Goal: Find specific page/section: Find specific page/section

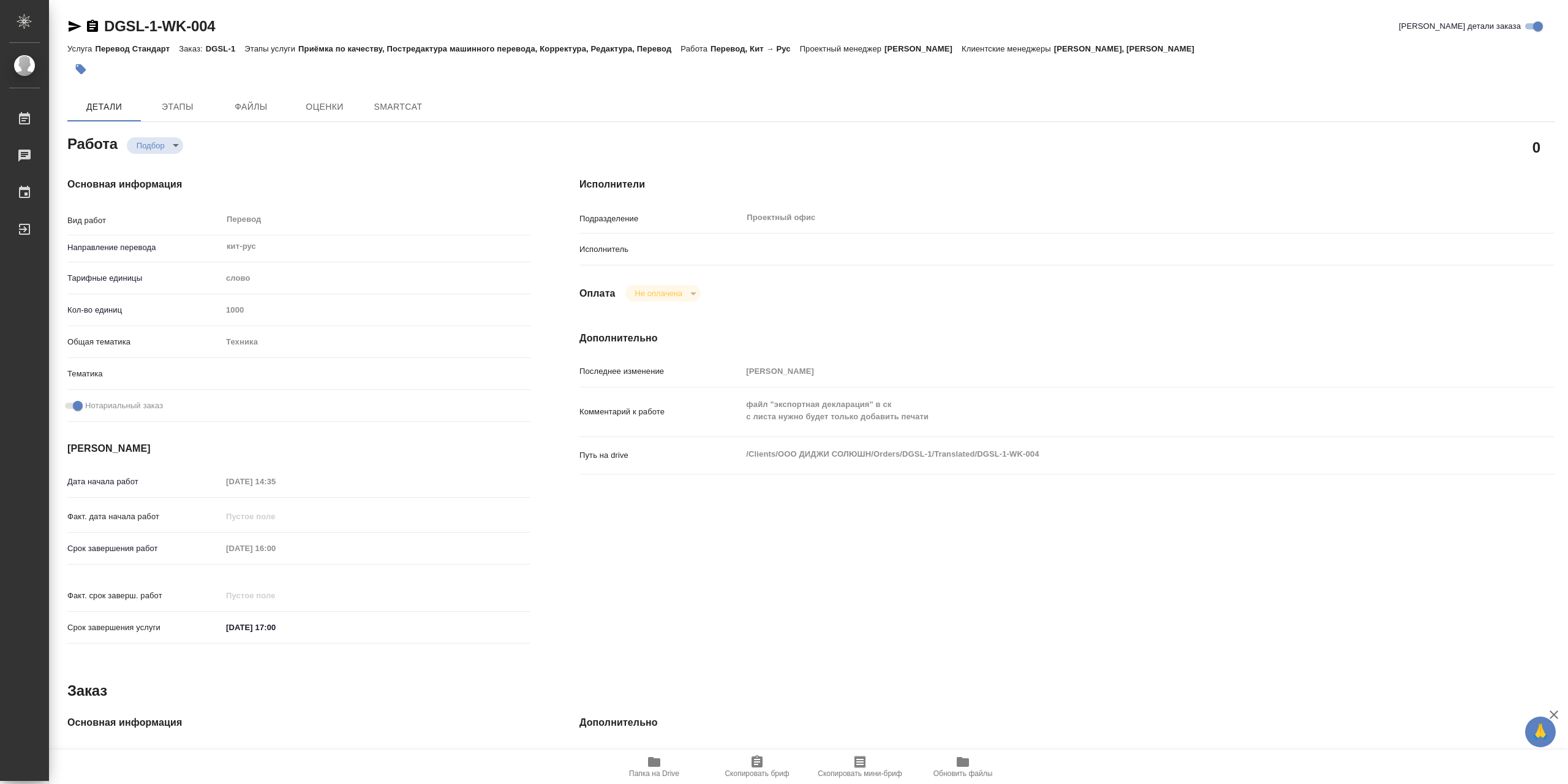
type textarea "x"
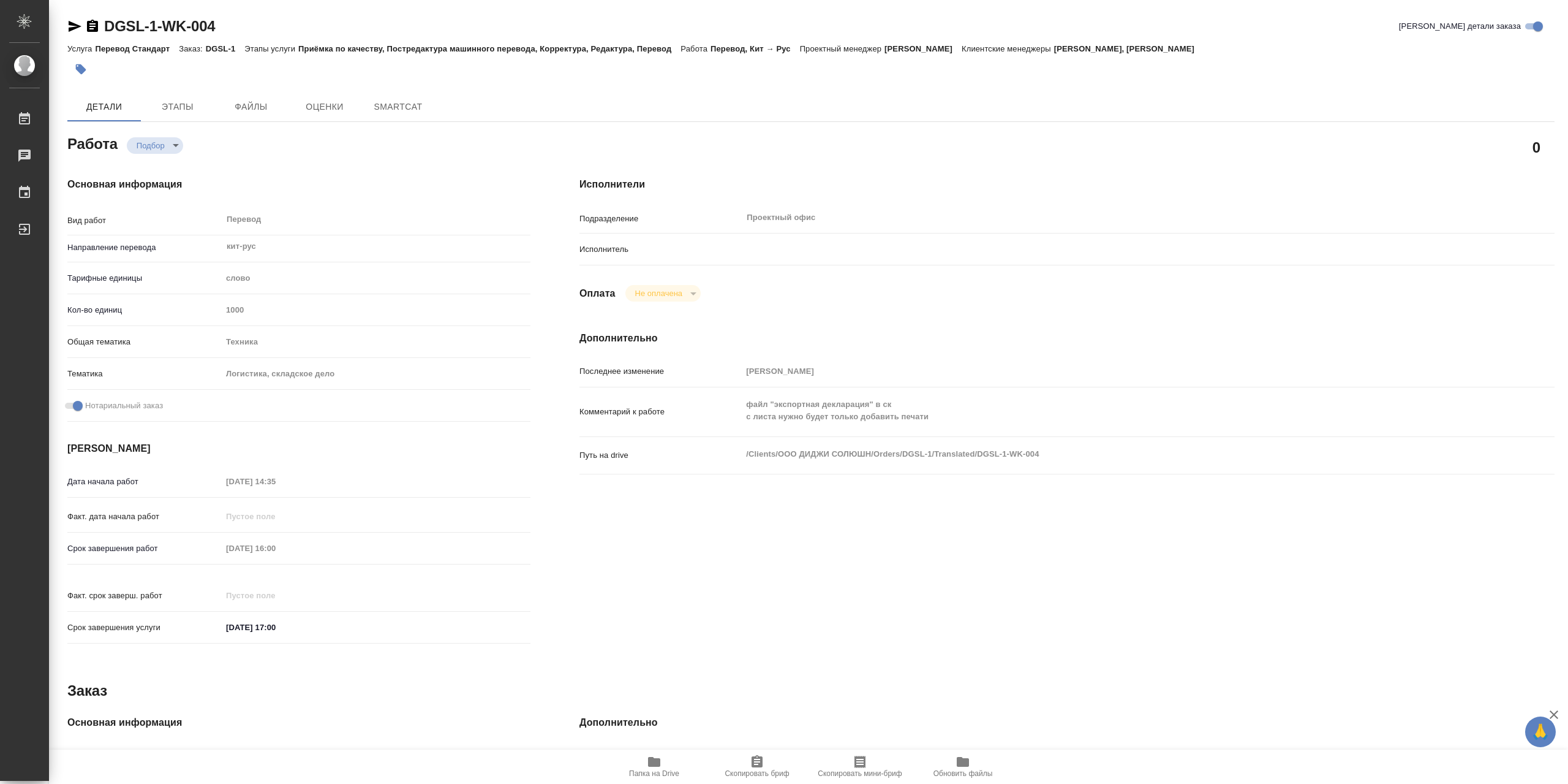
type textarea "x"
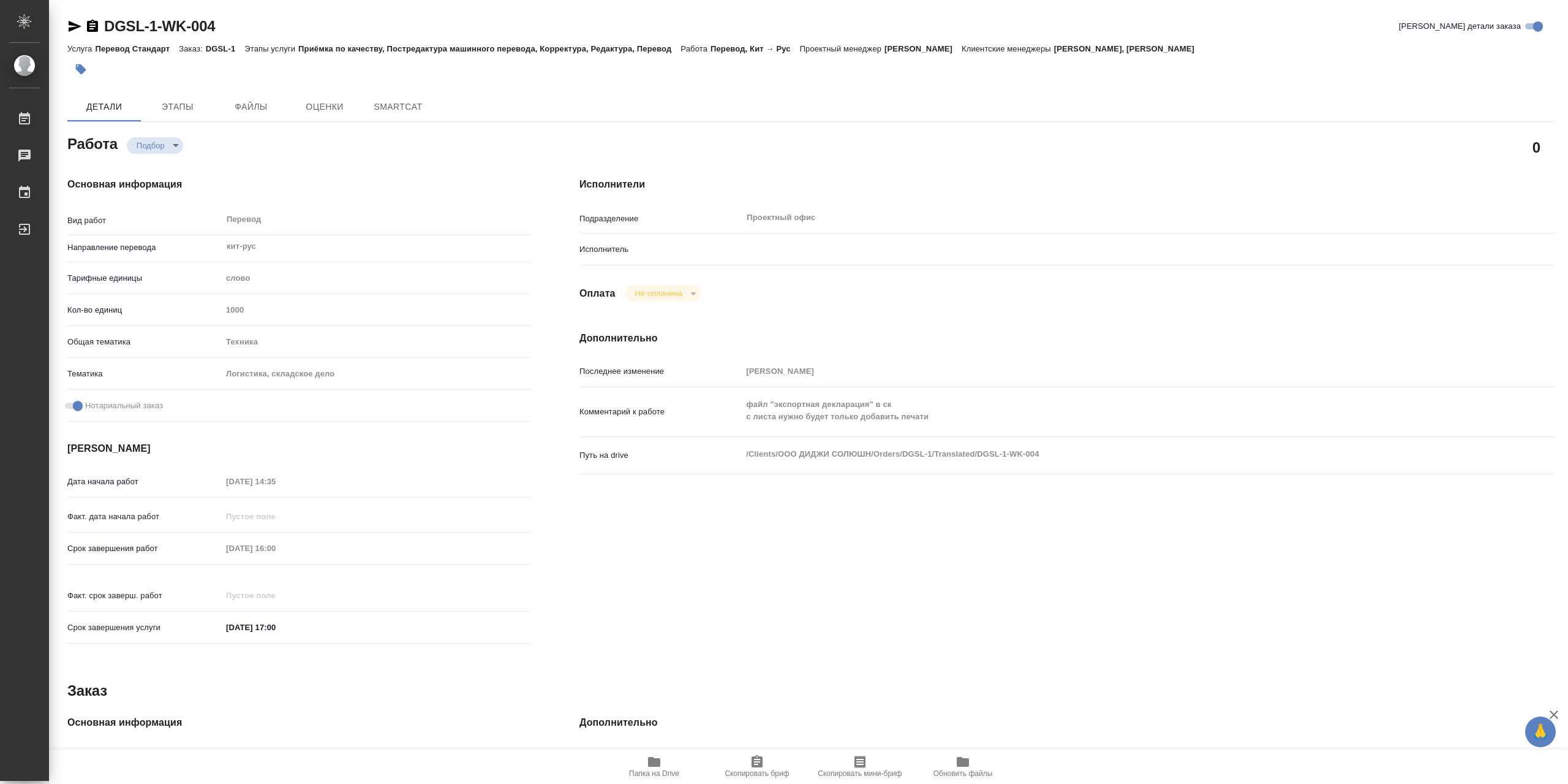
type textarea "x"
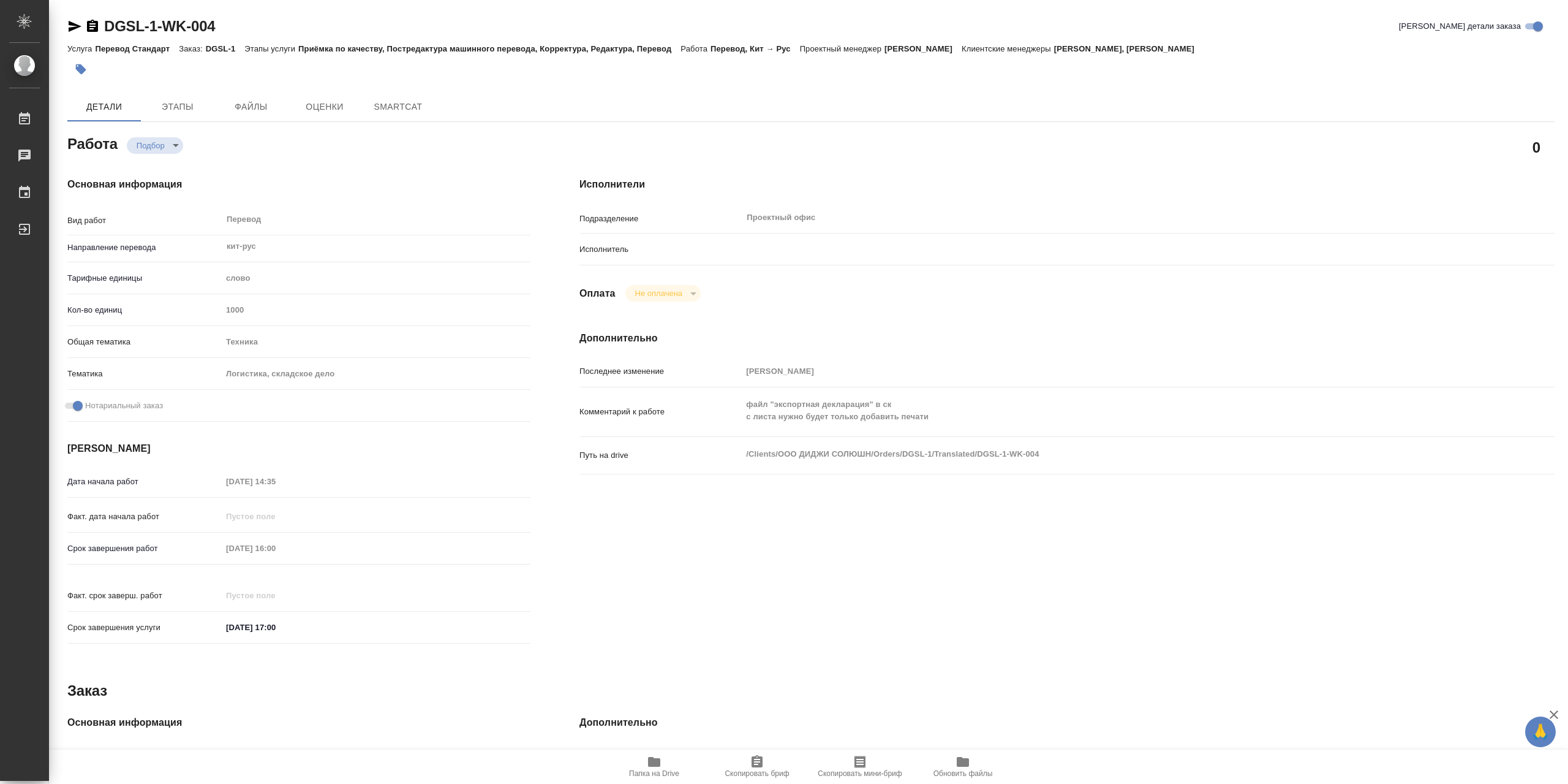
type textarea "x"
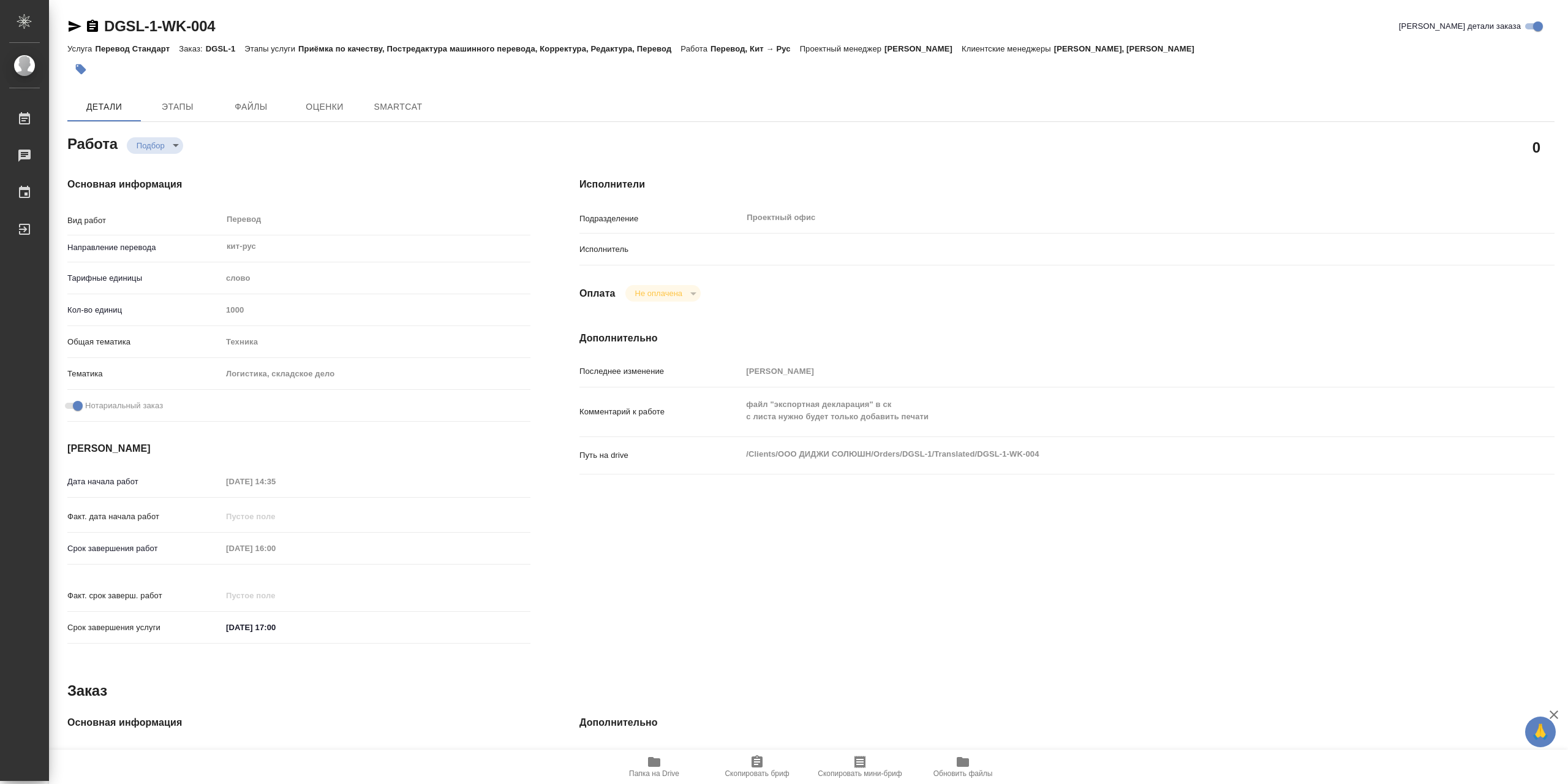
type textarea "x"
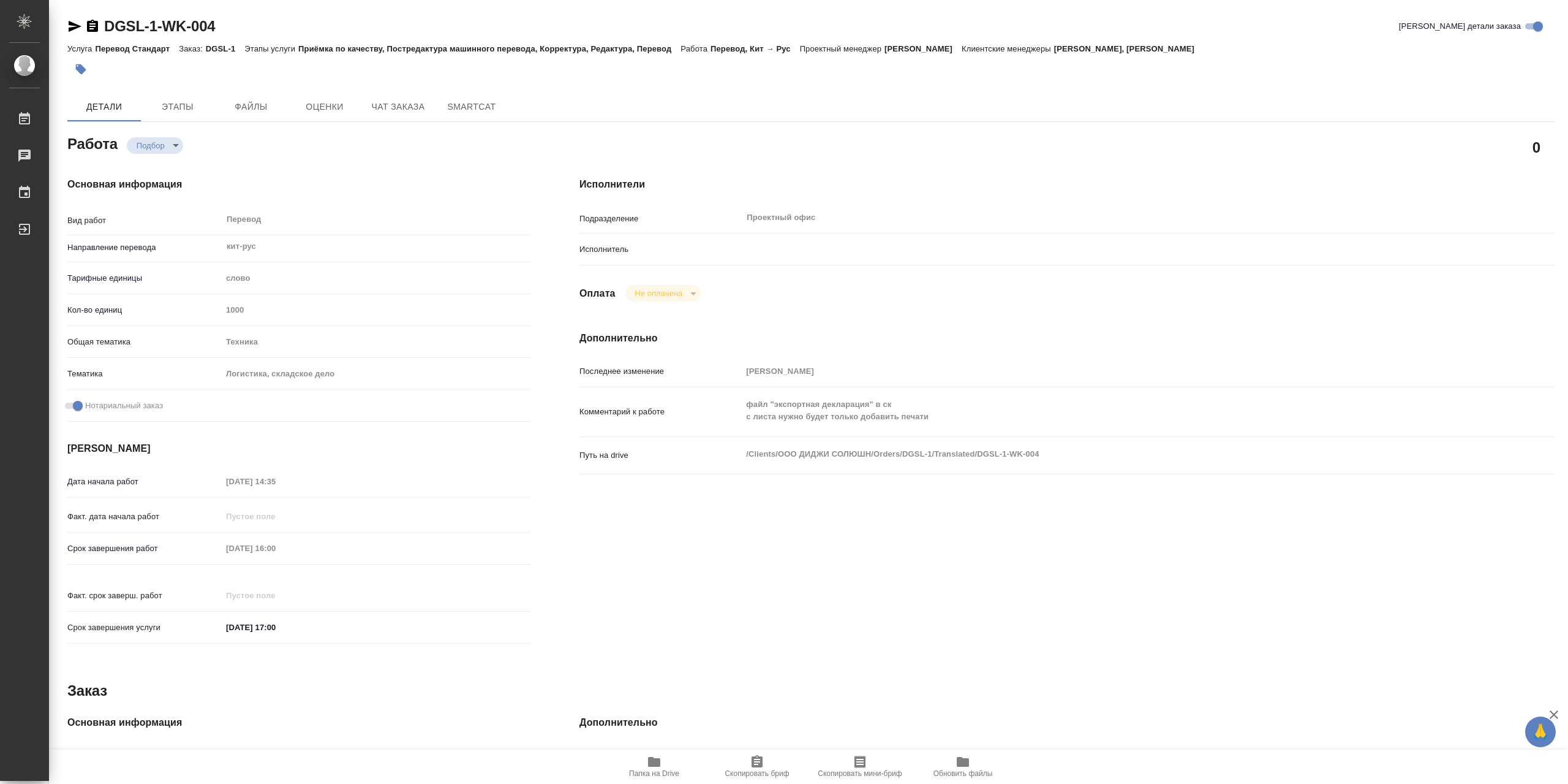
type textarea "x"
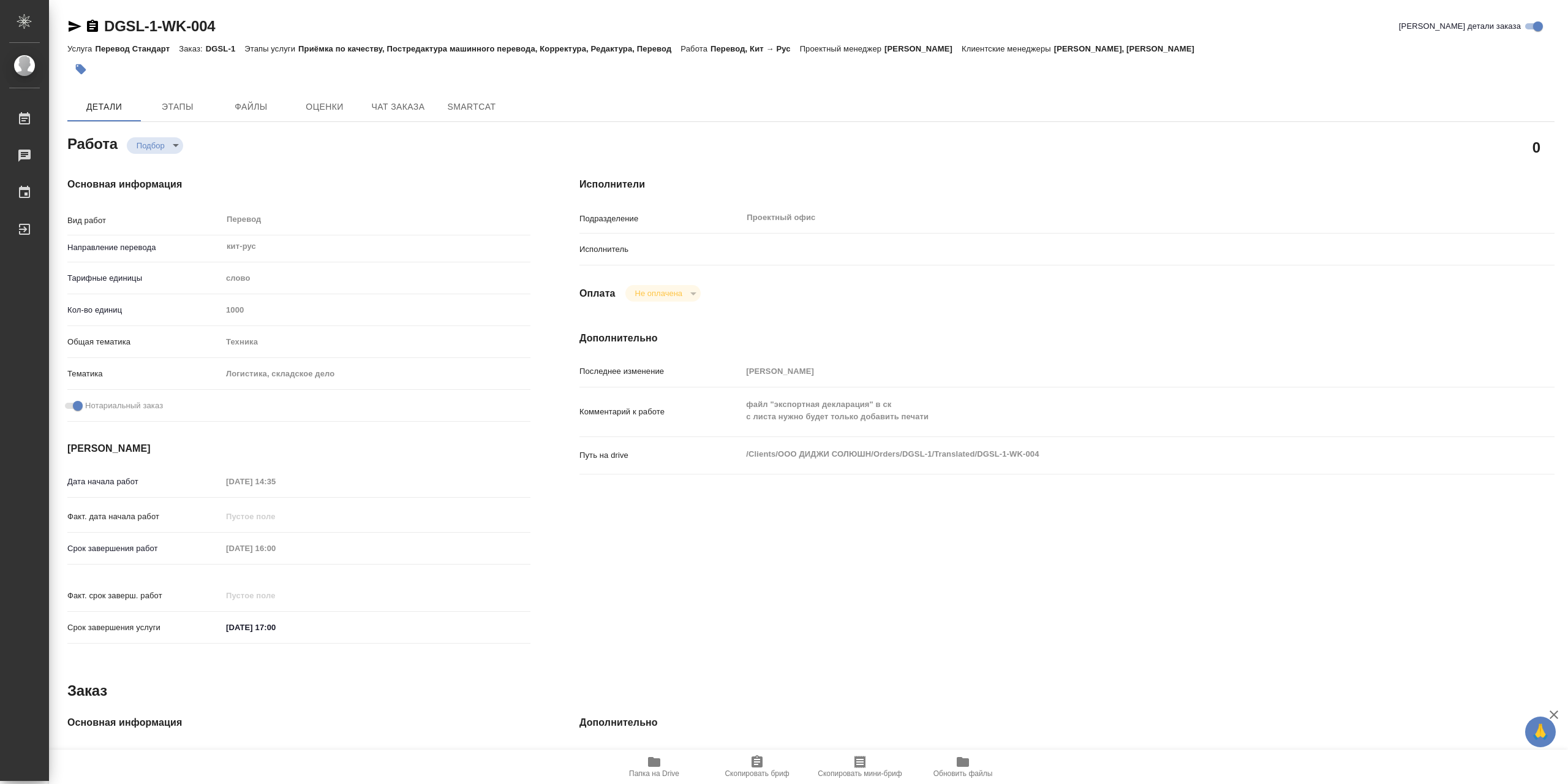
type textarea "x"
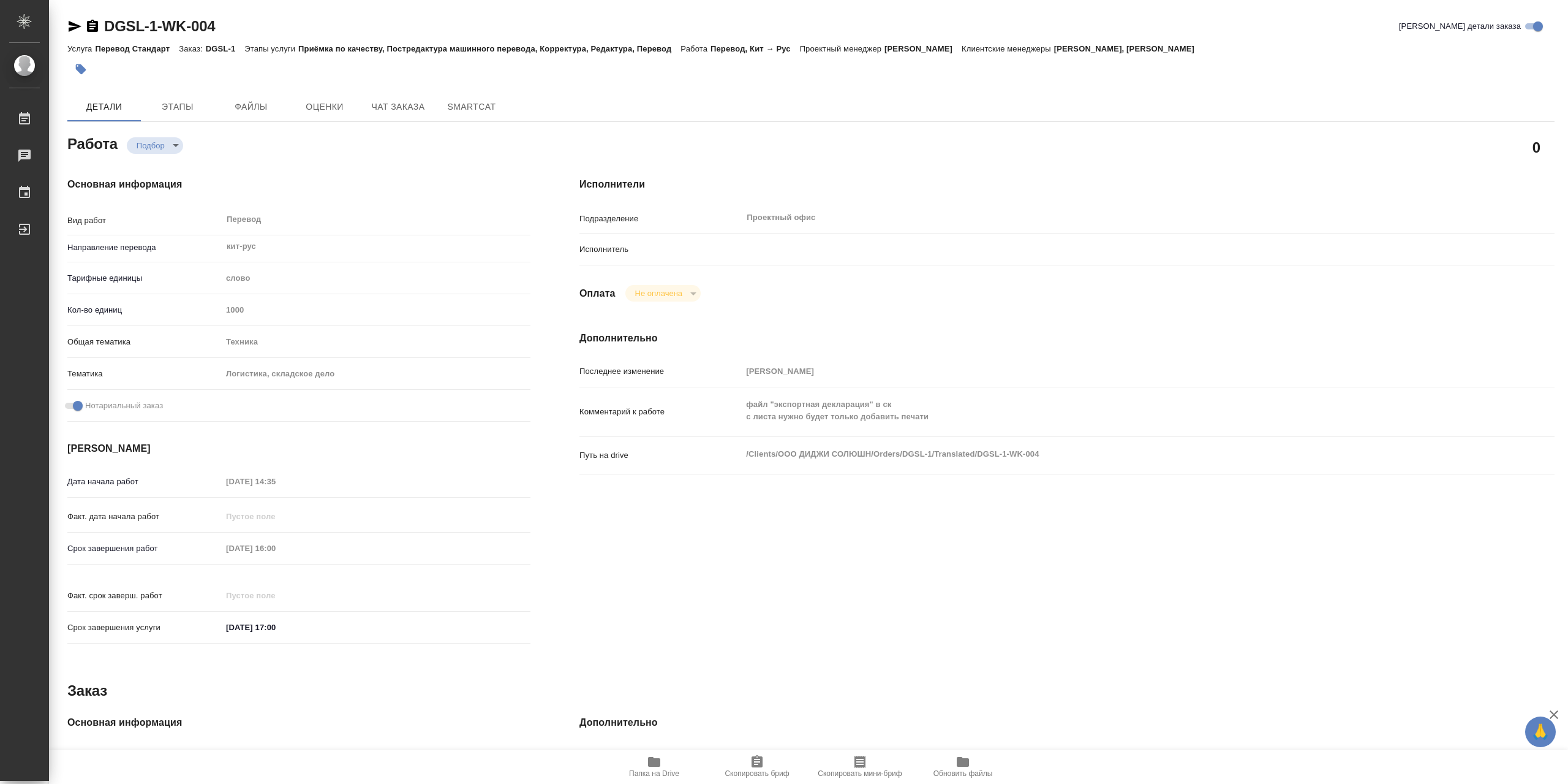
type textarea "x"
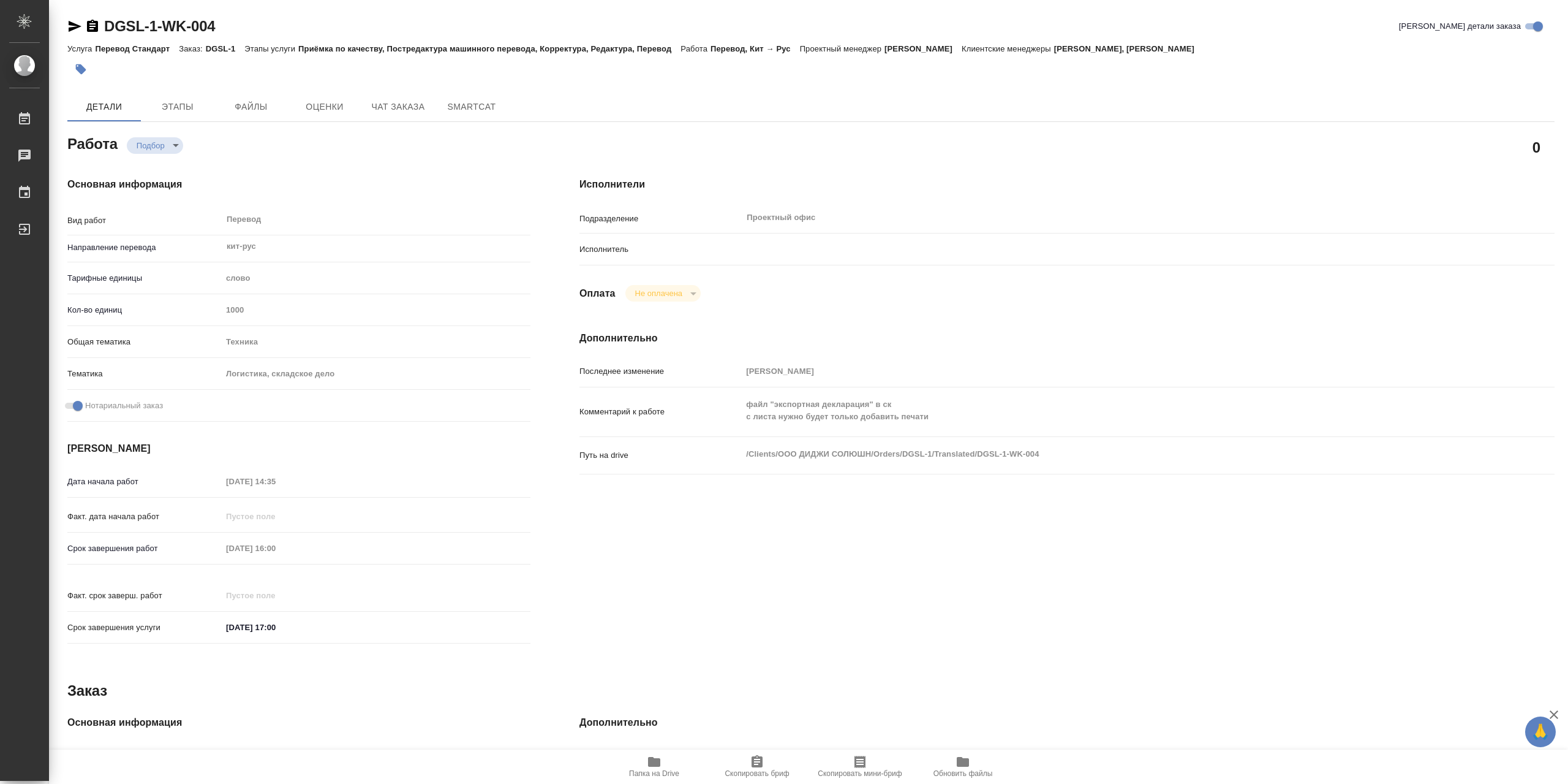
type textarea "x"
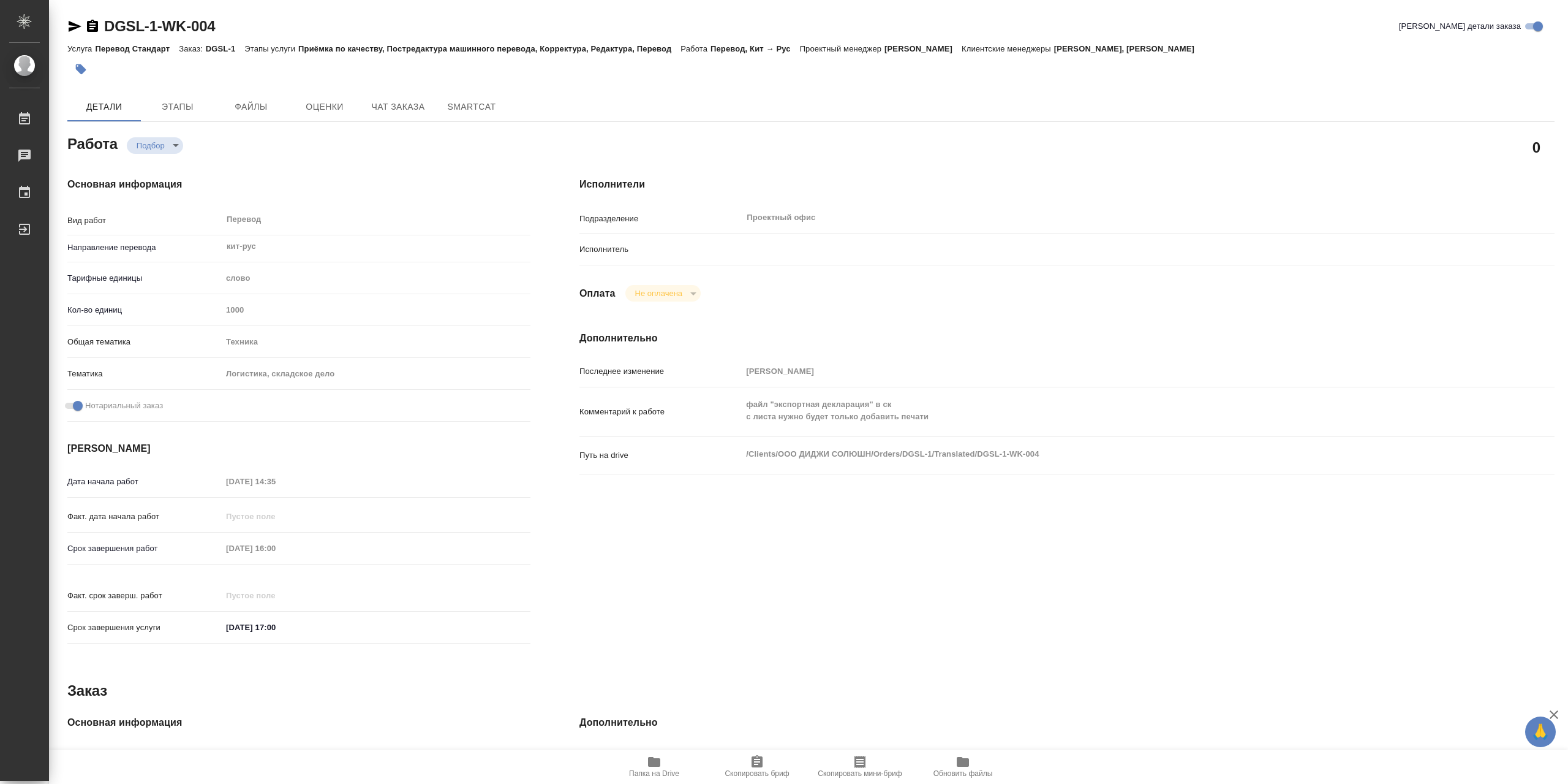
type textarea "x"
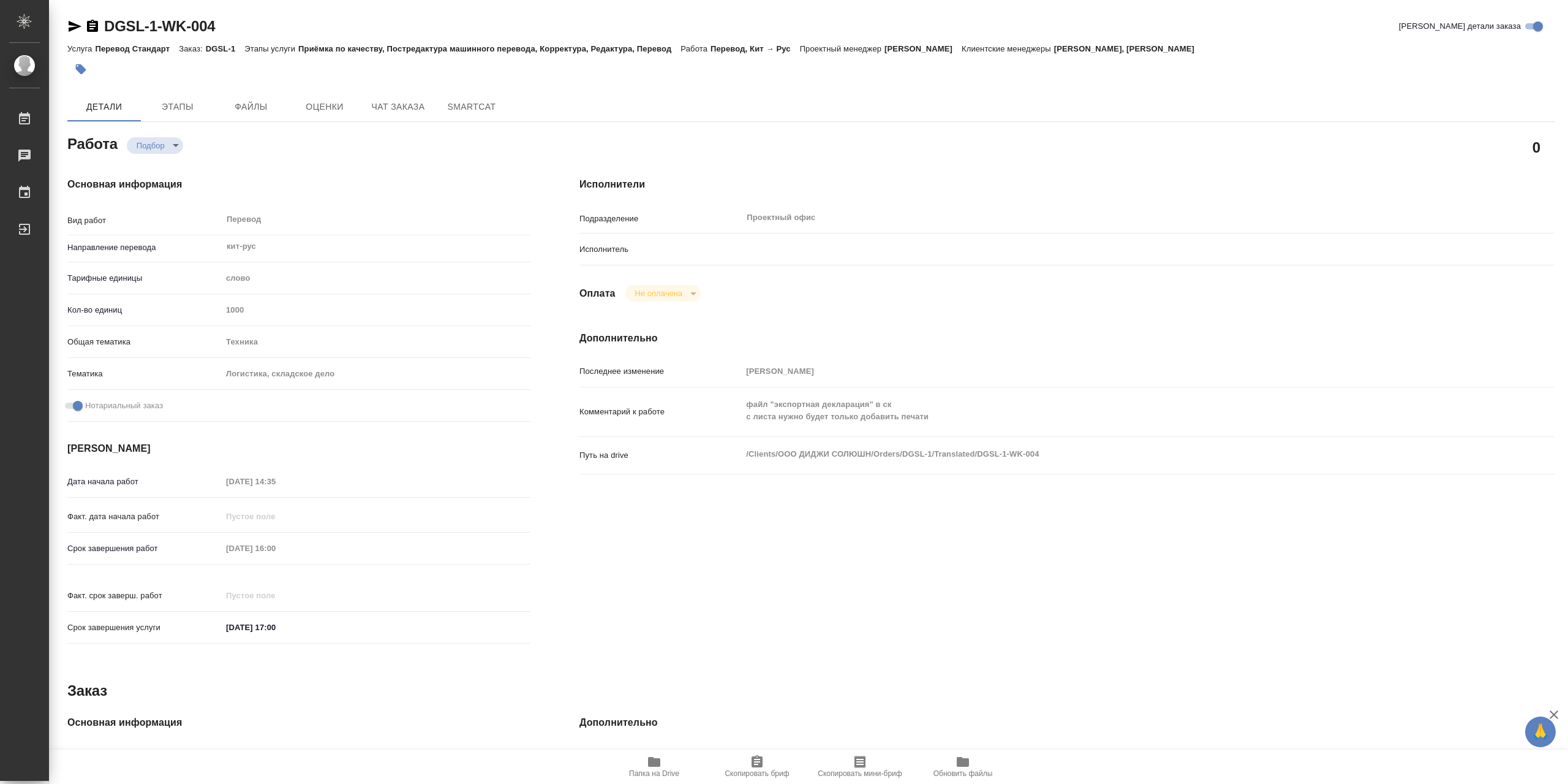
click at [657, 773] on span "Папка на Drive" at bounding box center [654, 773] width 50 height 9
type textarea "x"
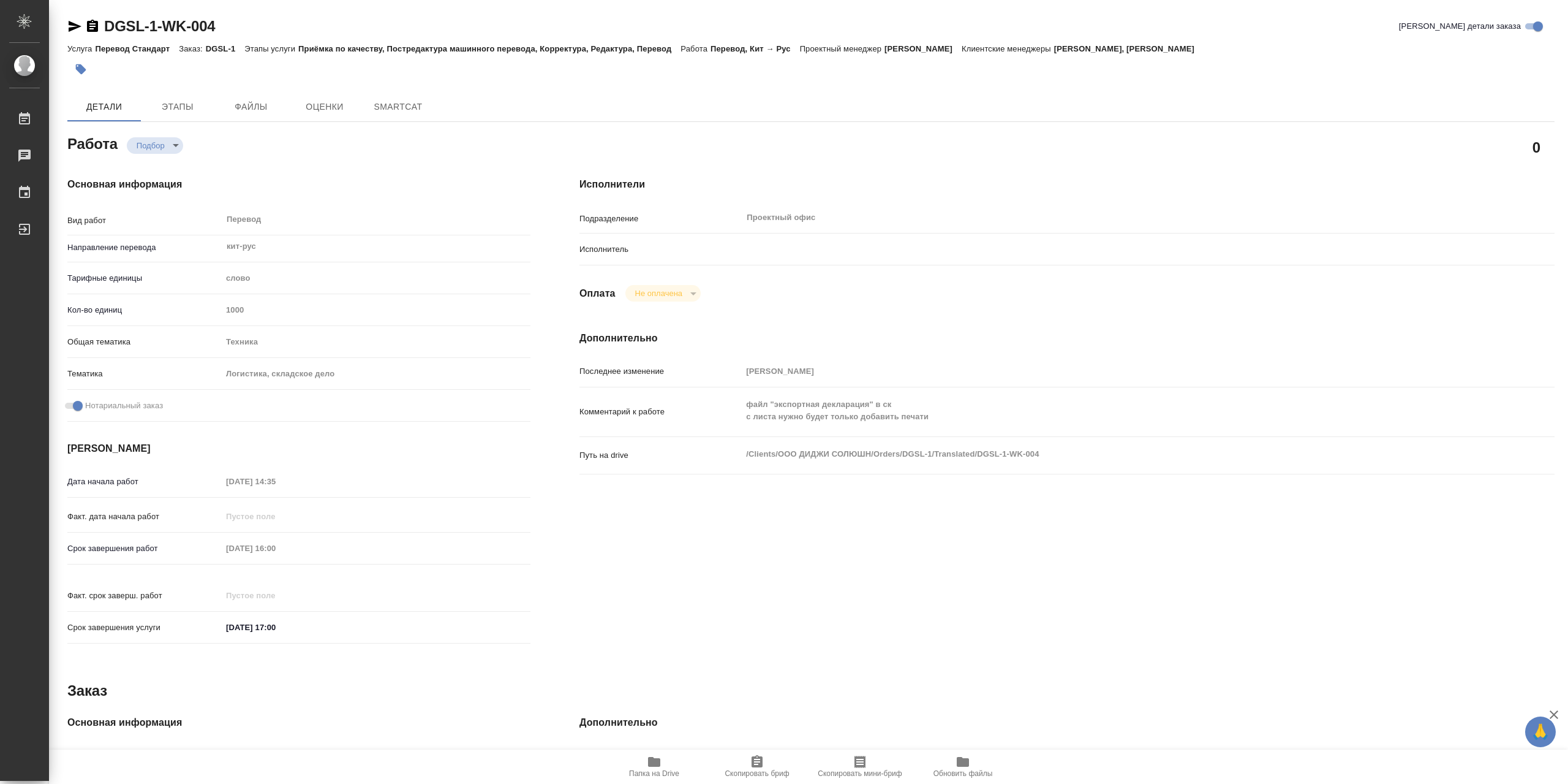
type textarea "x"
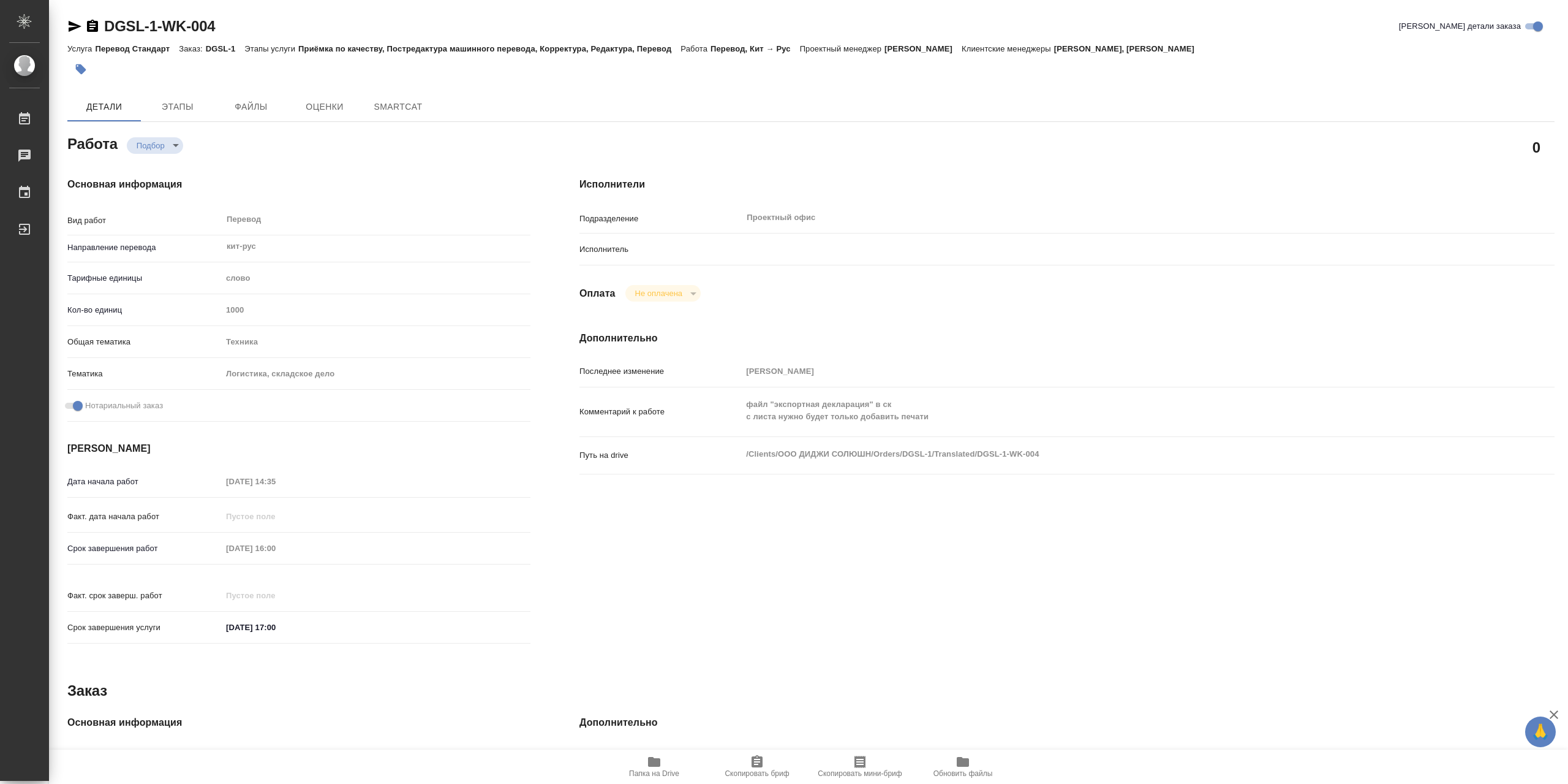
type textarea "x"
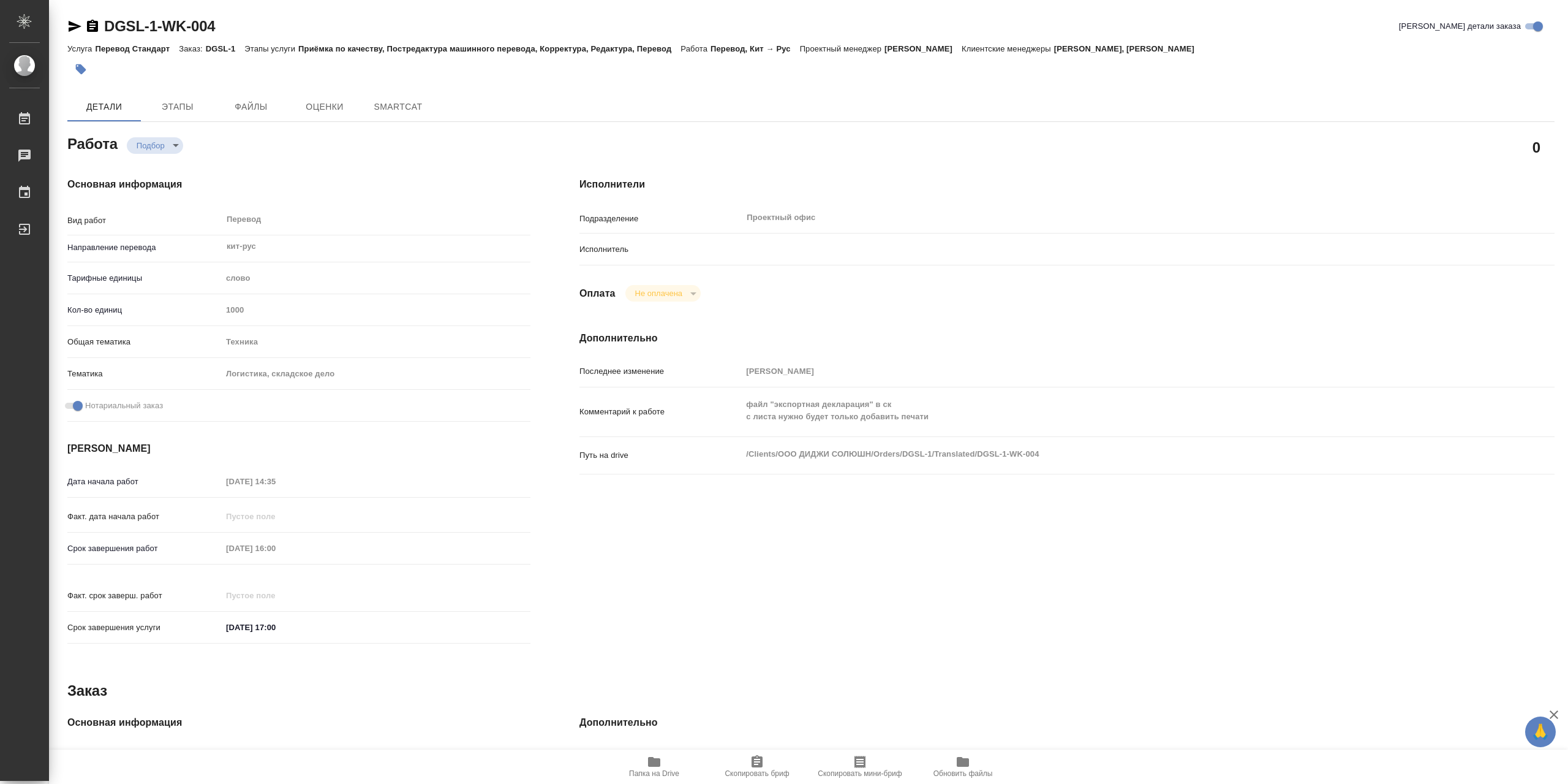
type textarea "x"
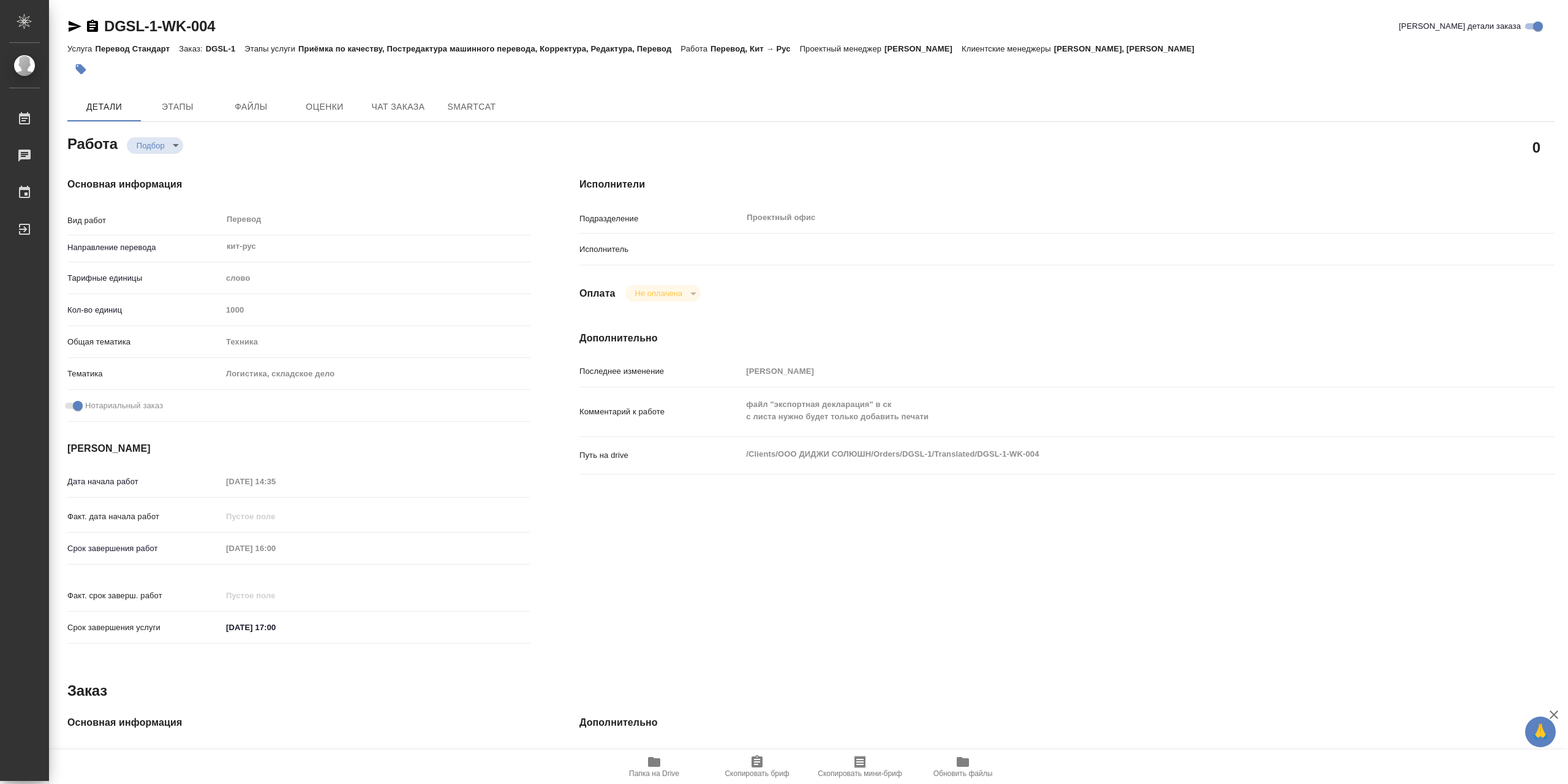
type textarea "x"
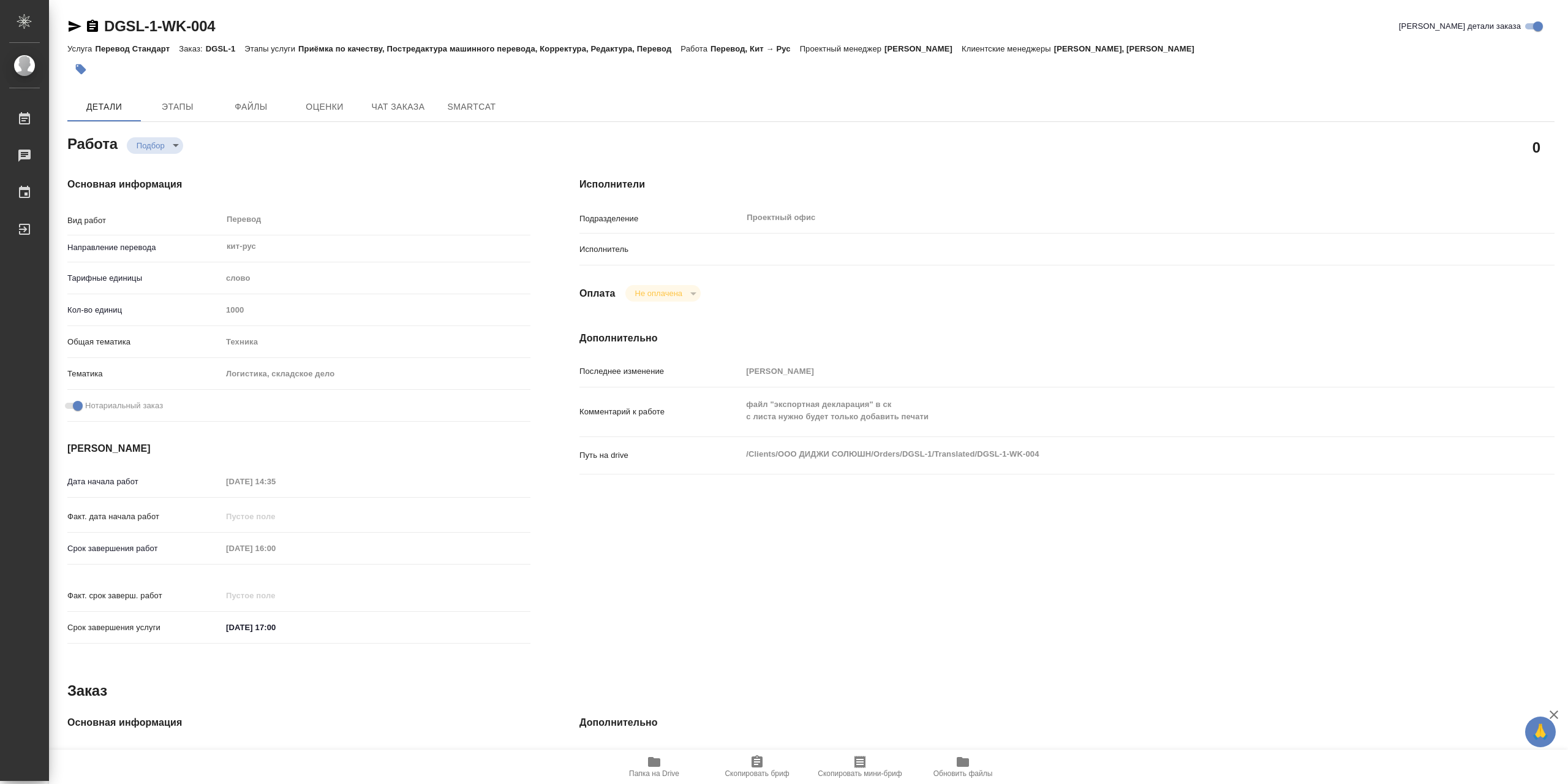
type textarea "x"
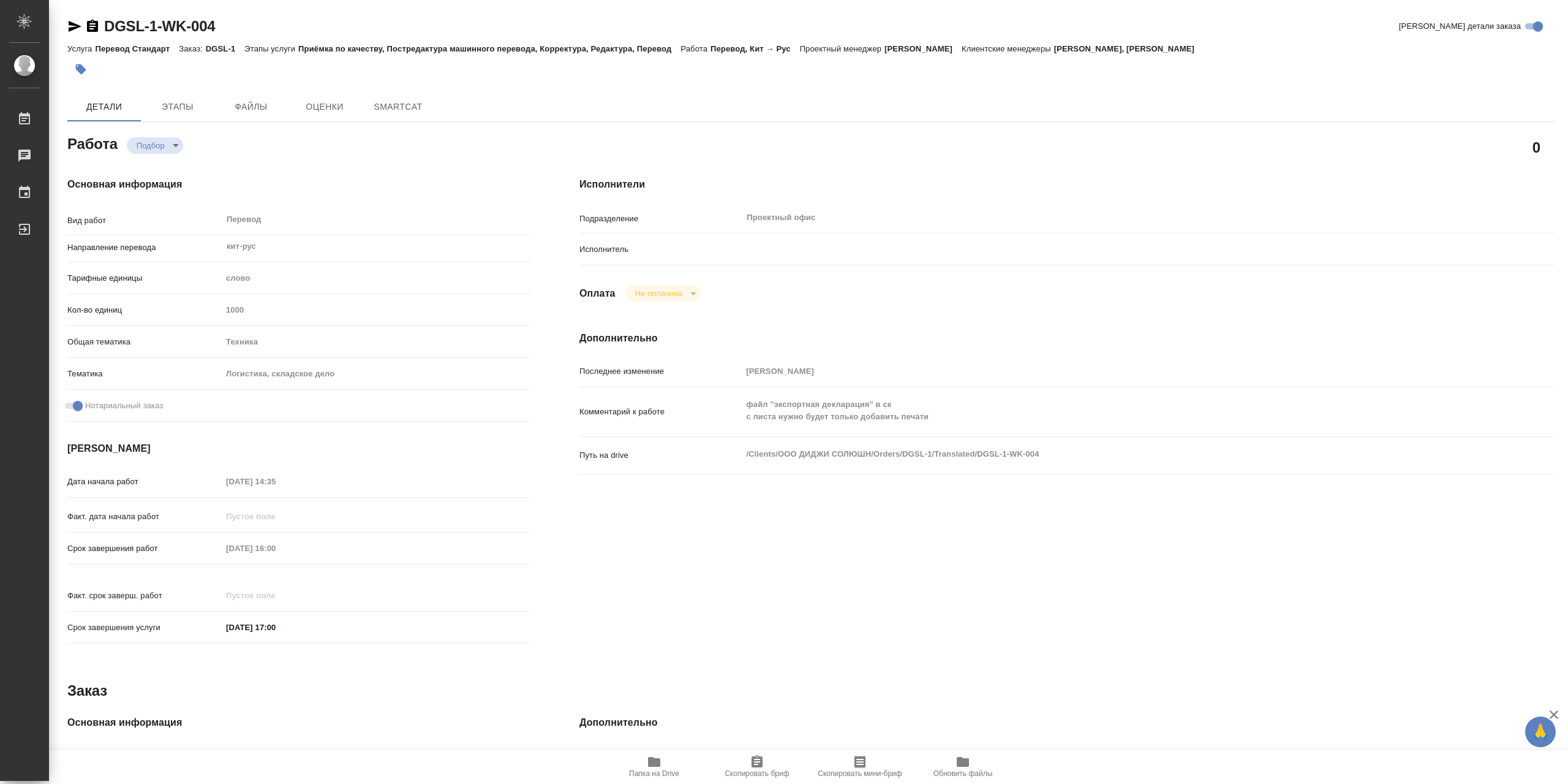
type textarea "x"
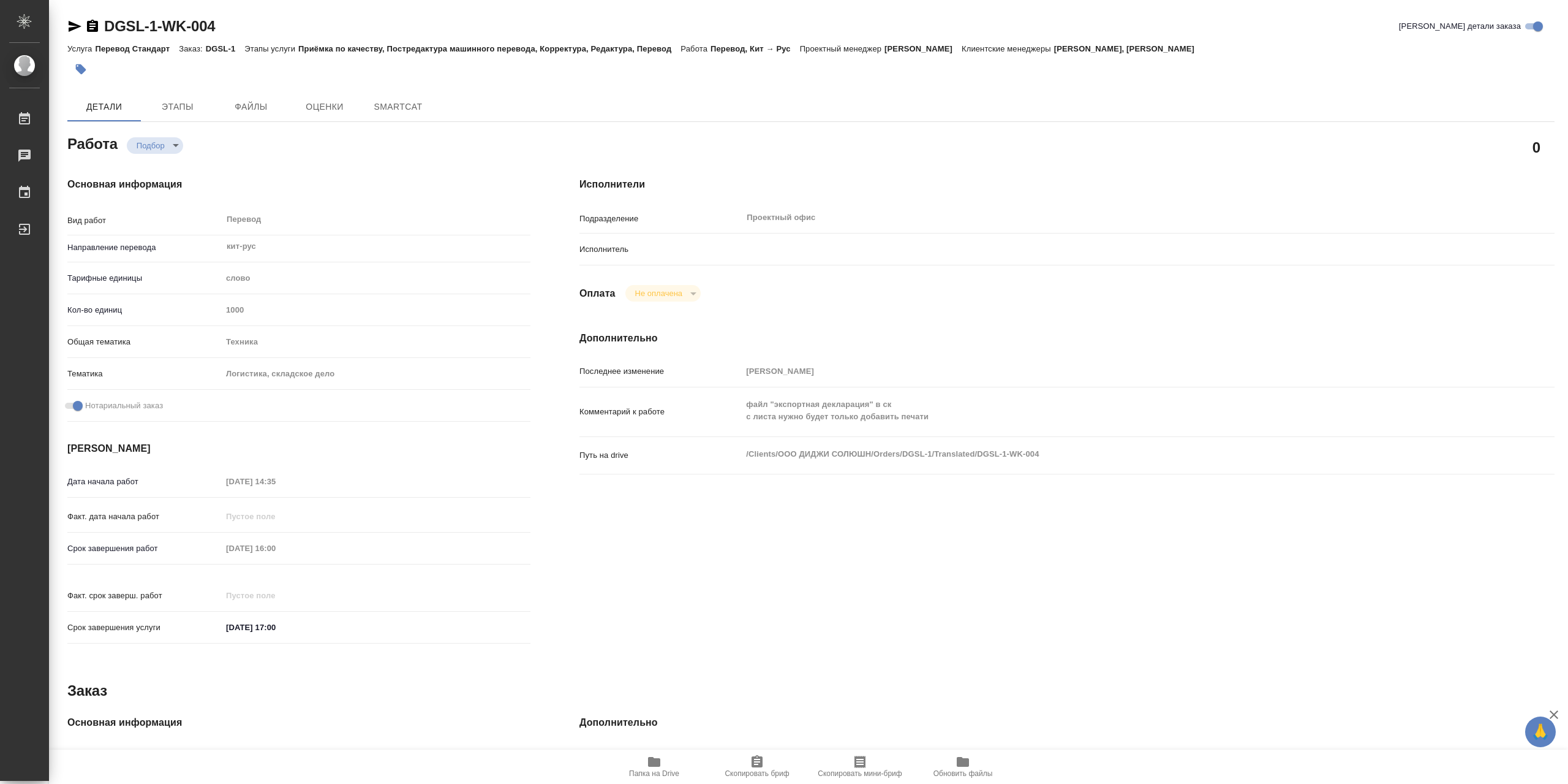
type textarea "x"
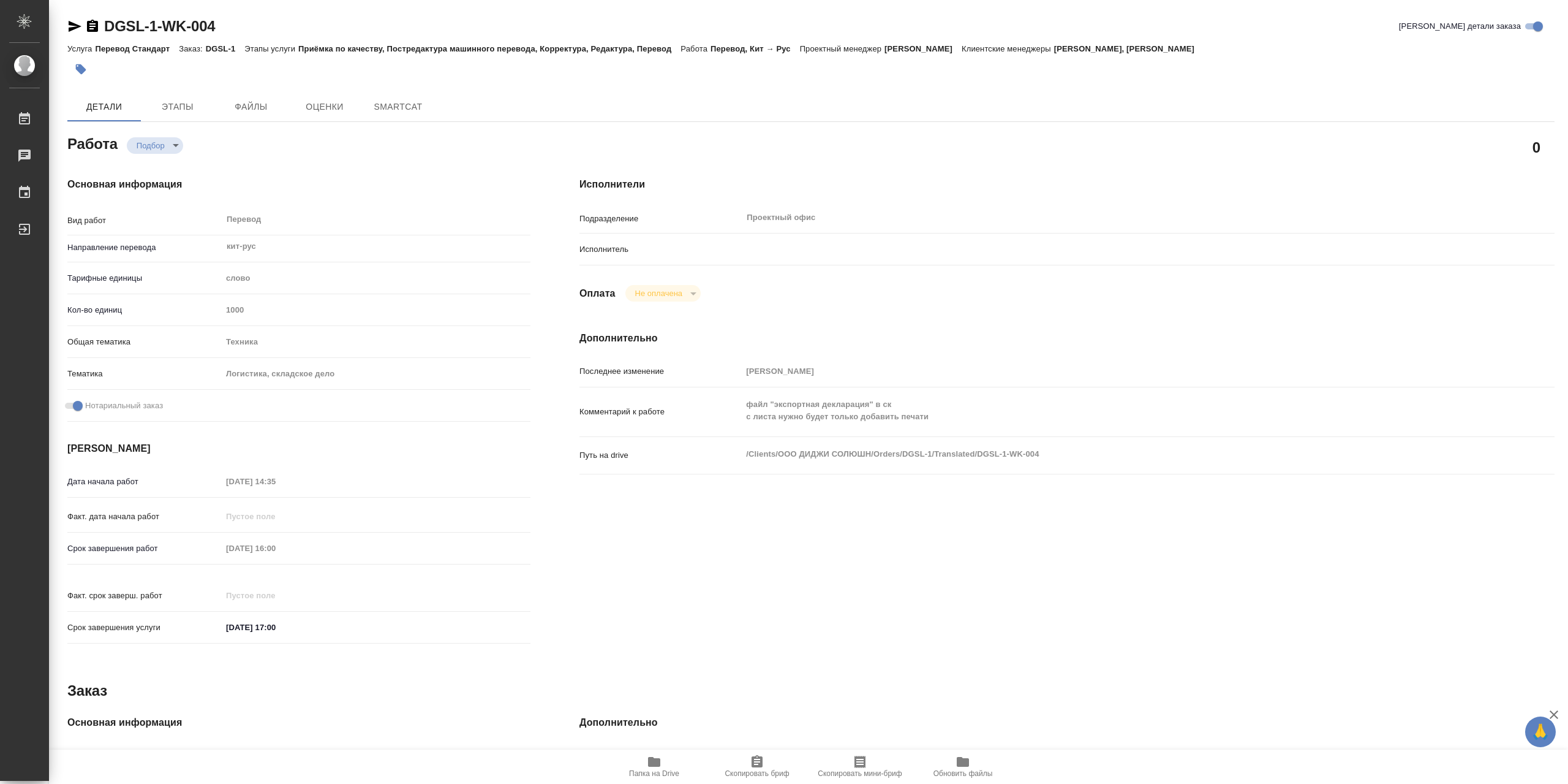
type textarea "x"
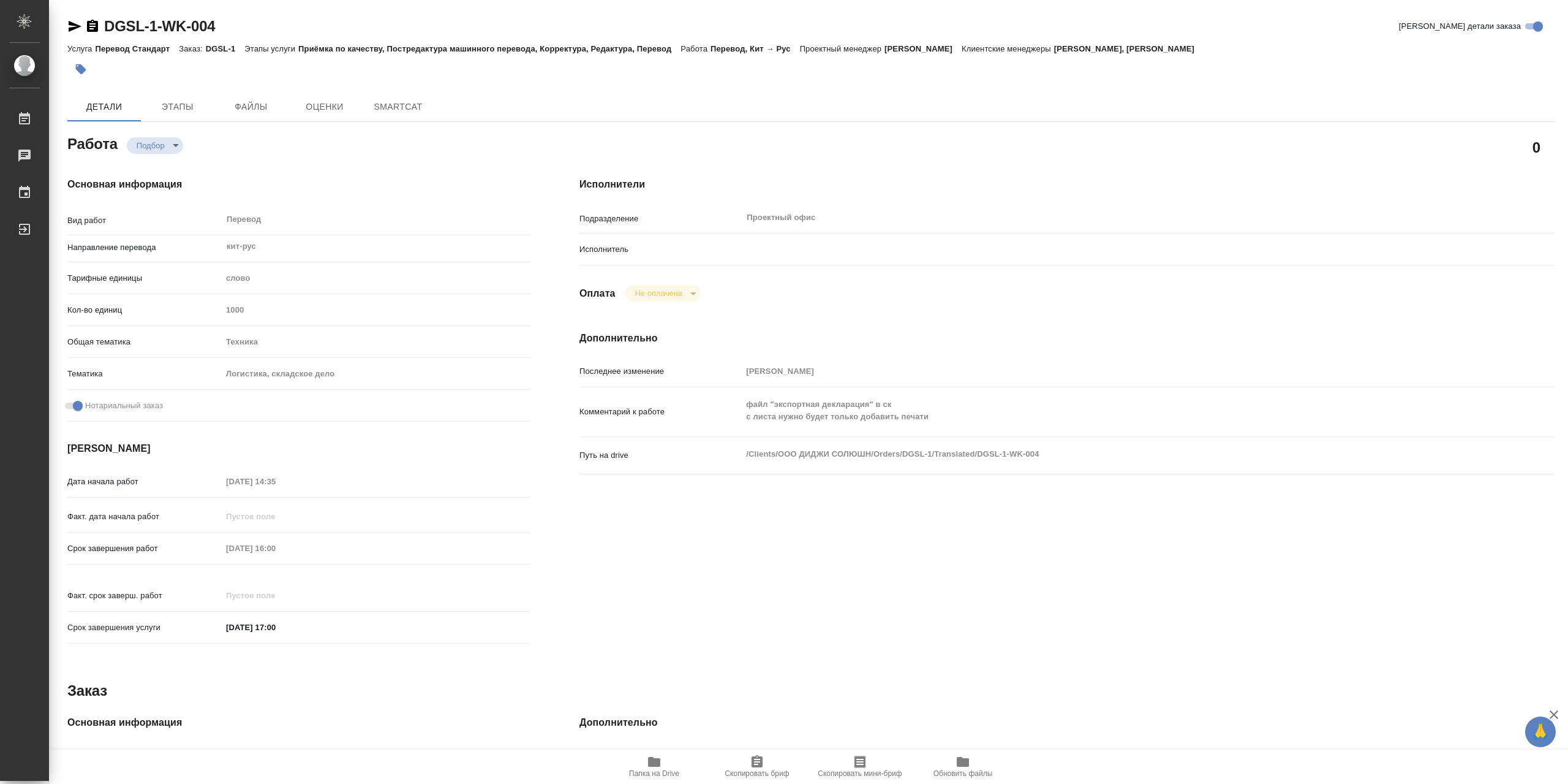
type textarea "x"
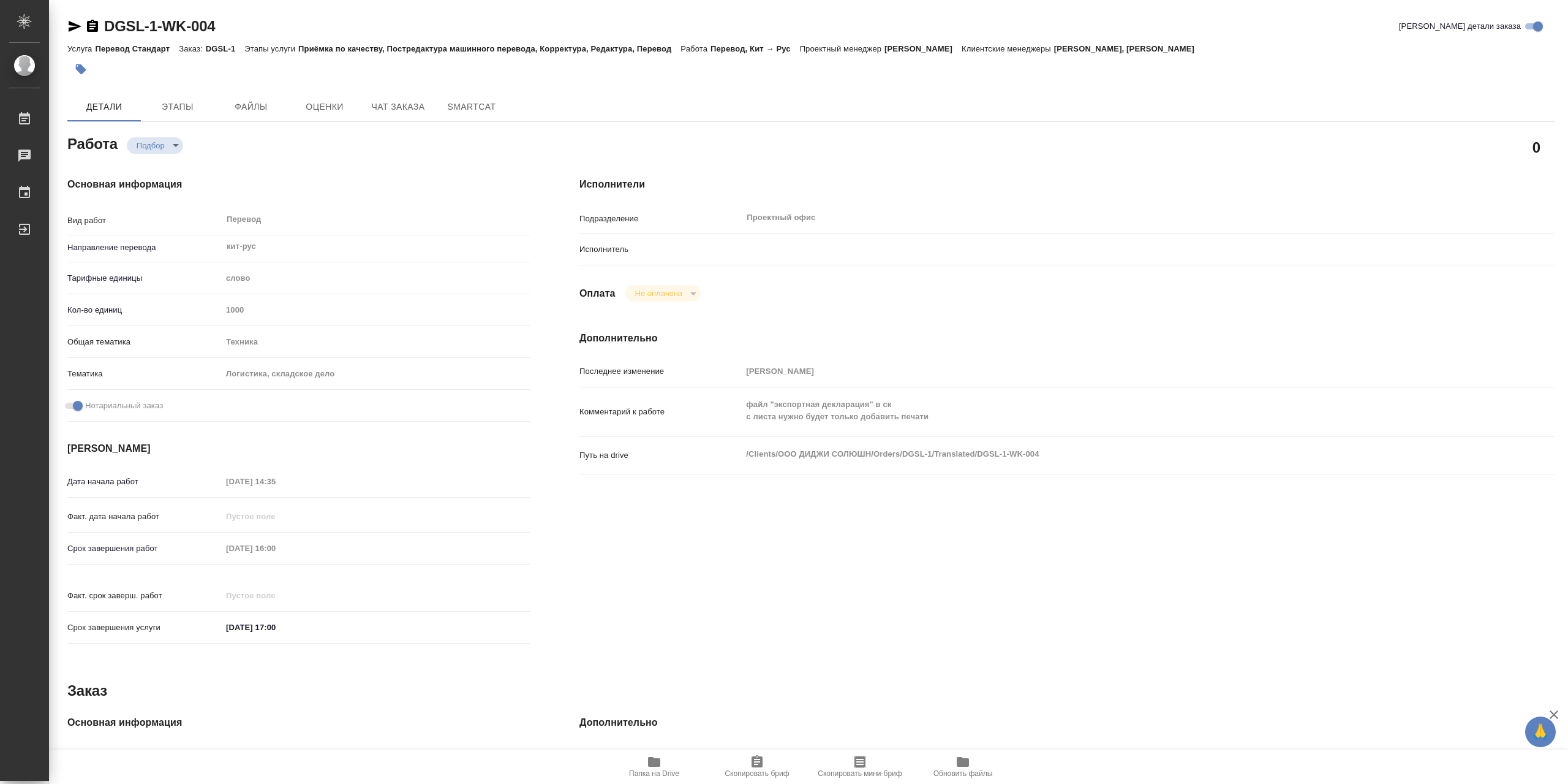
type textarea "x"
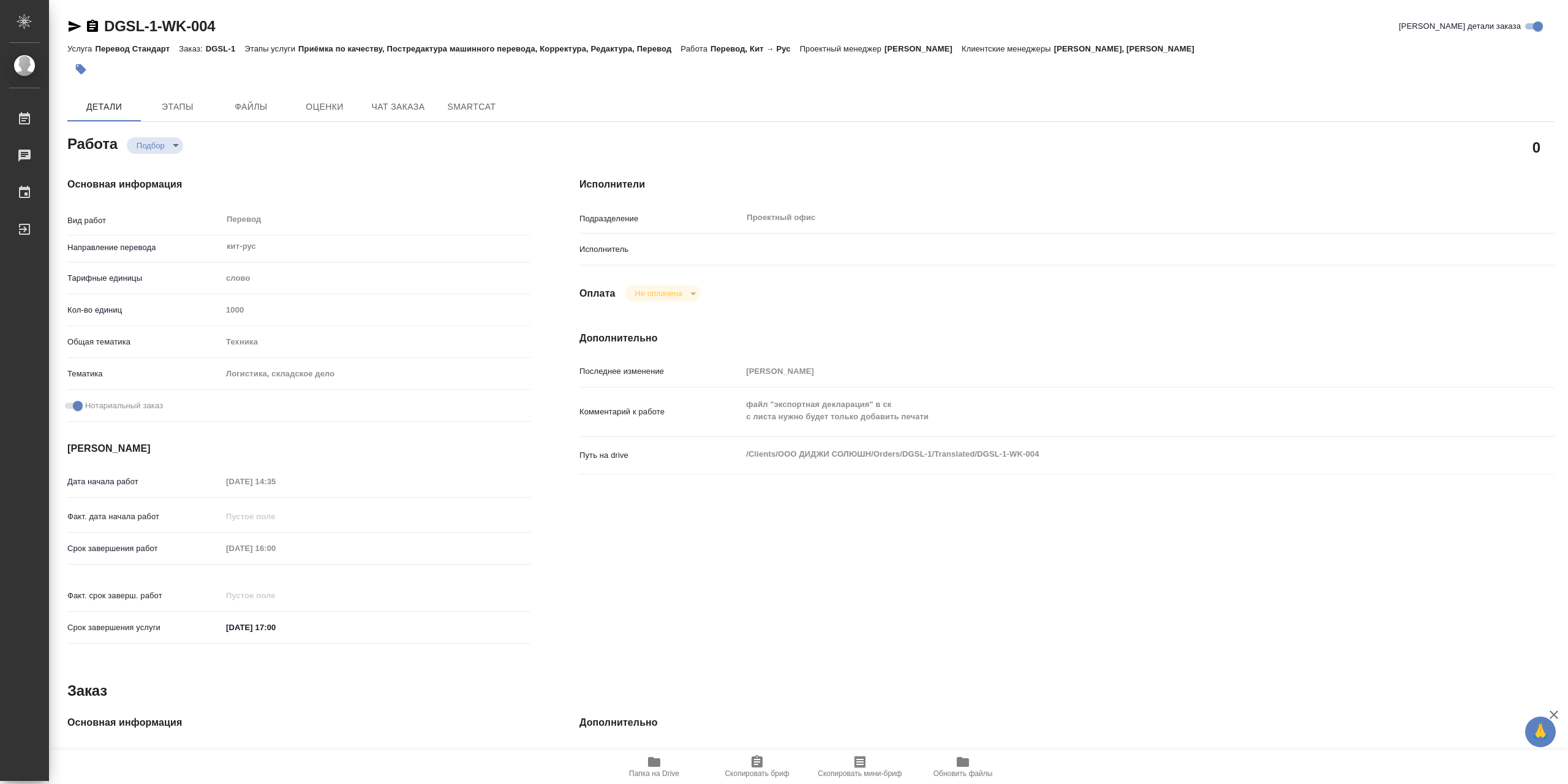
type textarea "x"
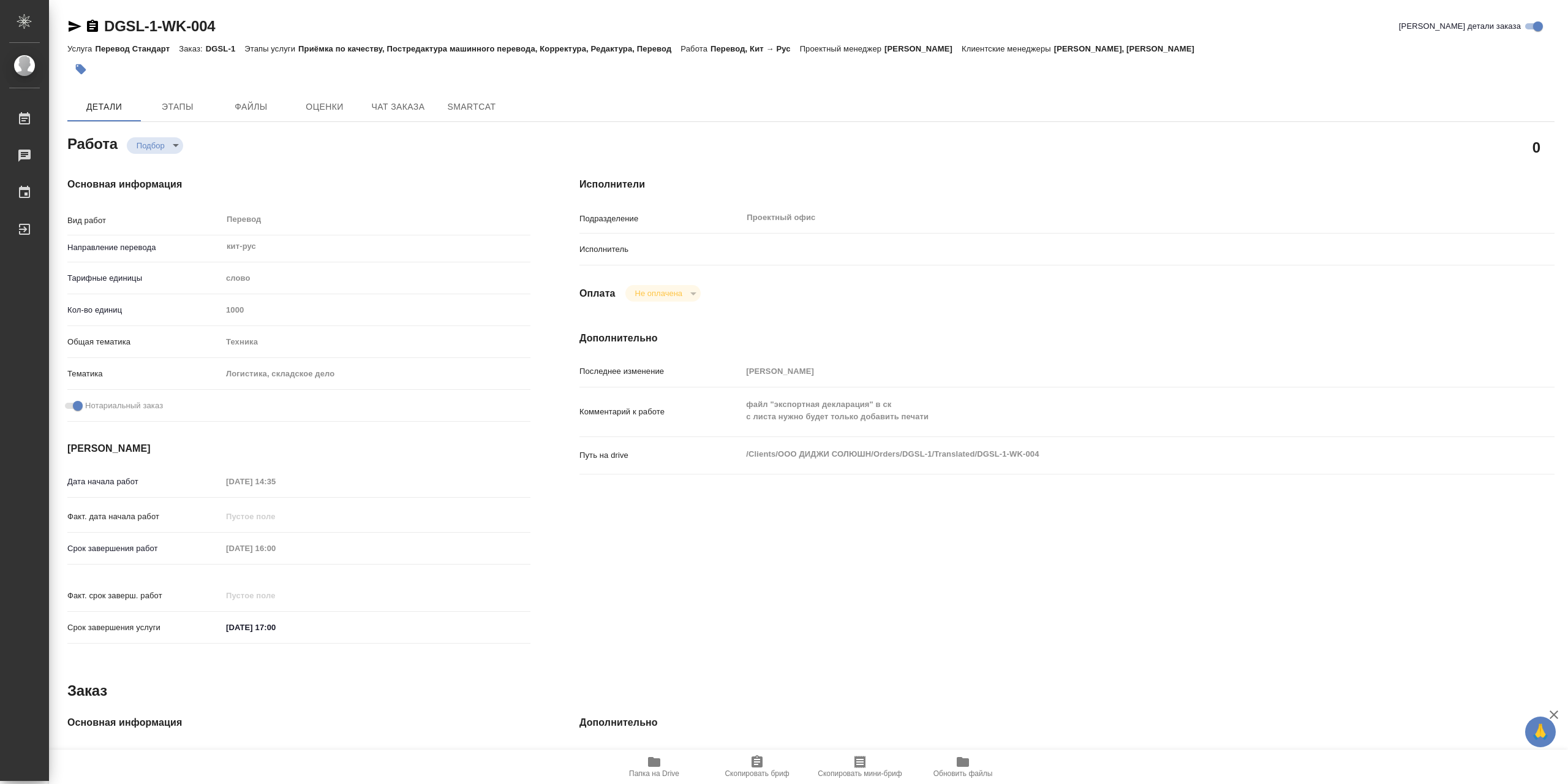
type textarea "x"
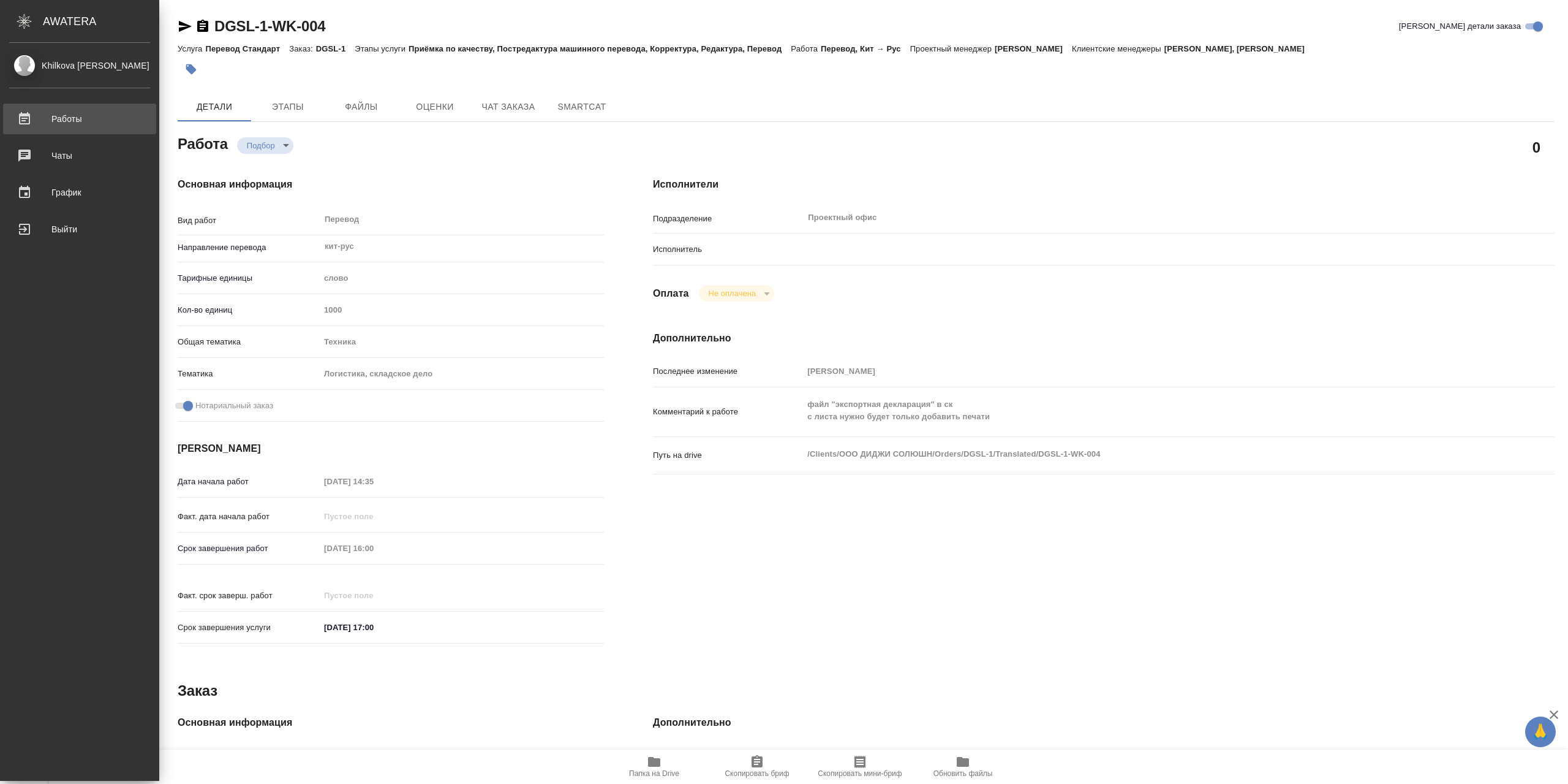
type textarea "x"
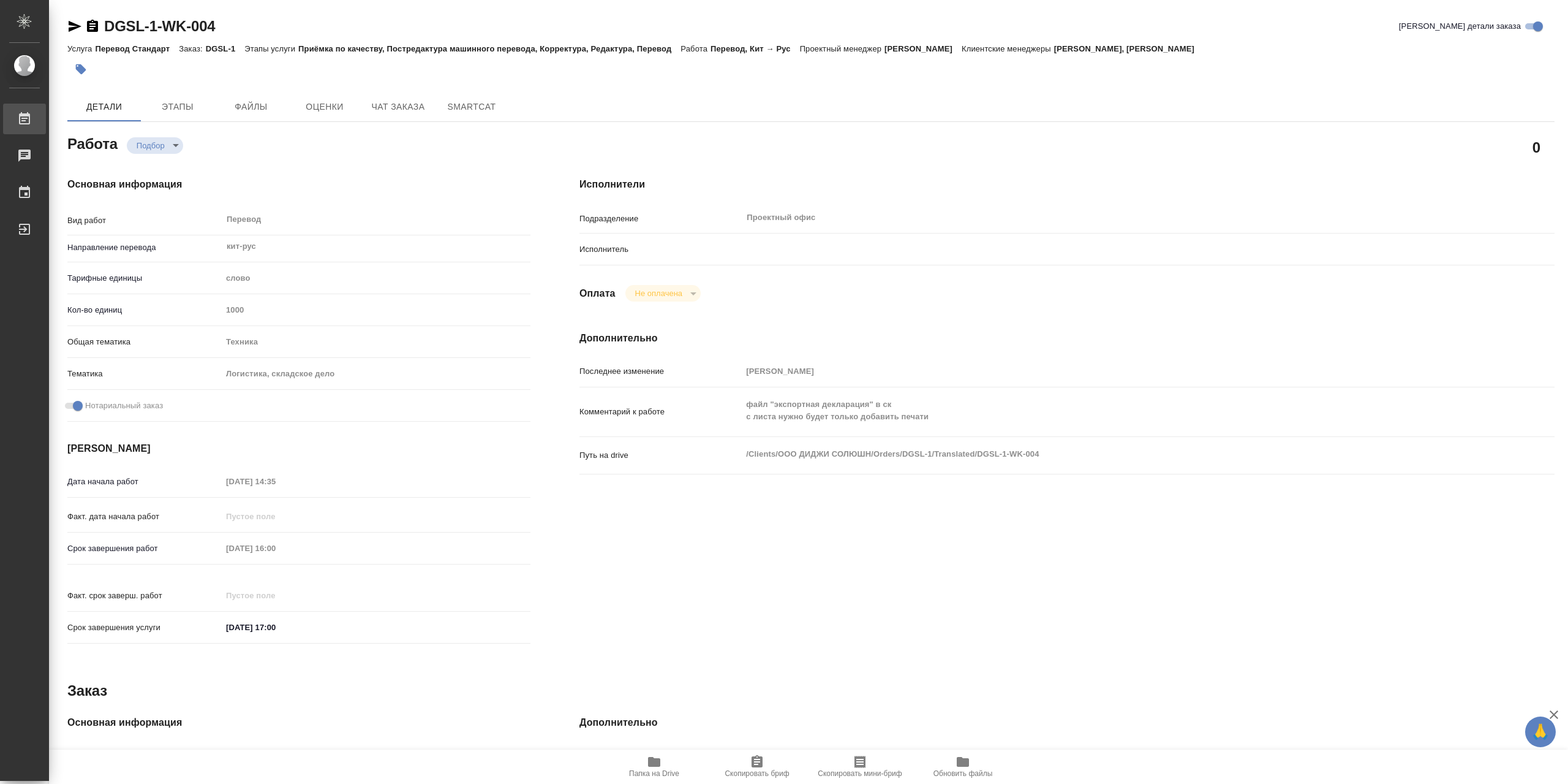
click at [24, 117] on div "Работы" at bounding box center [9, 119] width 31 height 18
type textarea "x"
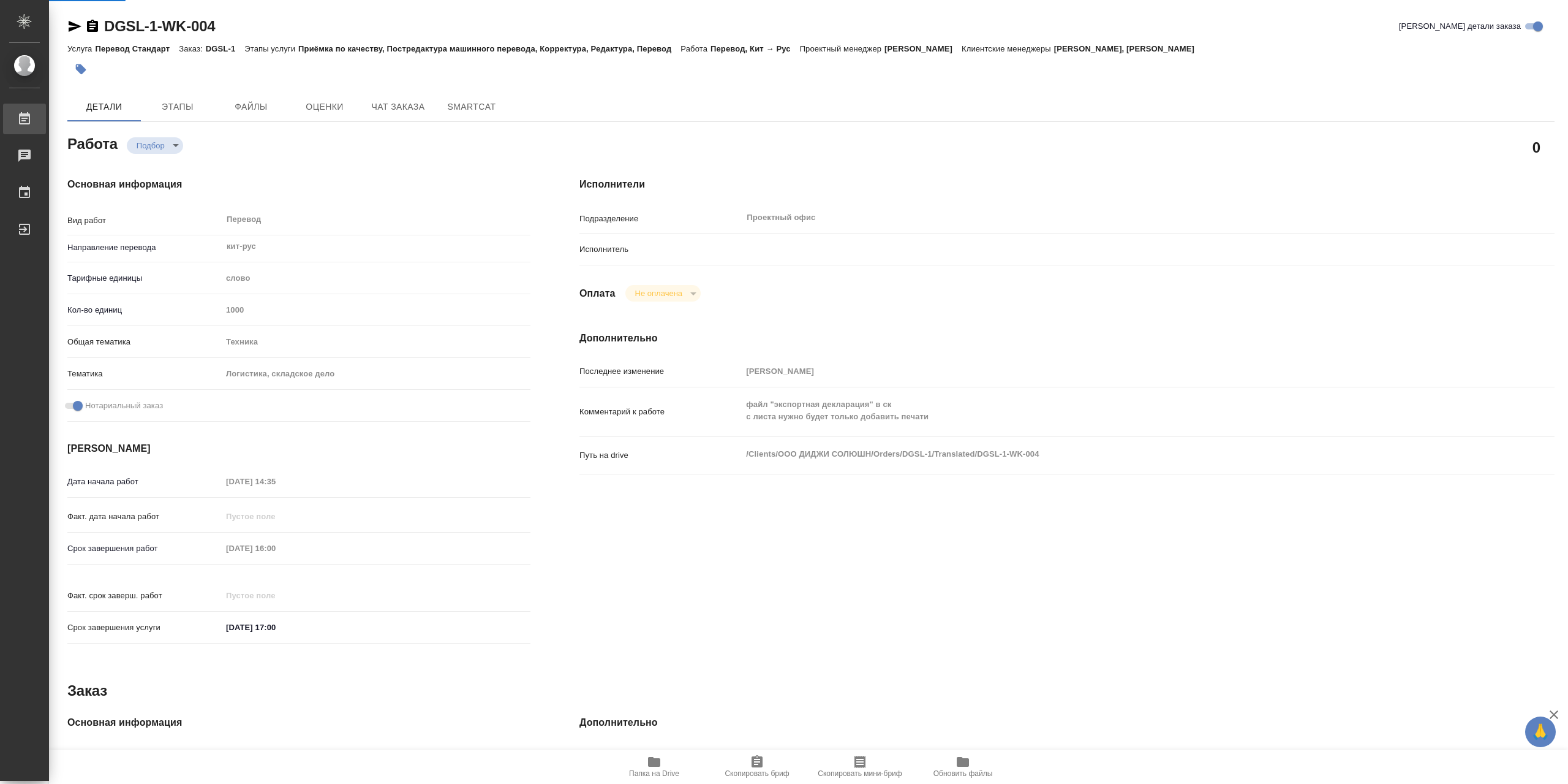
type textarea "x"
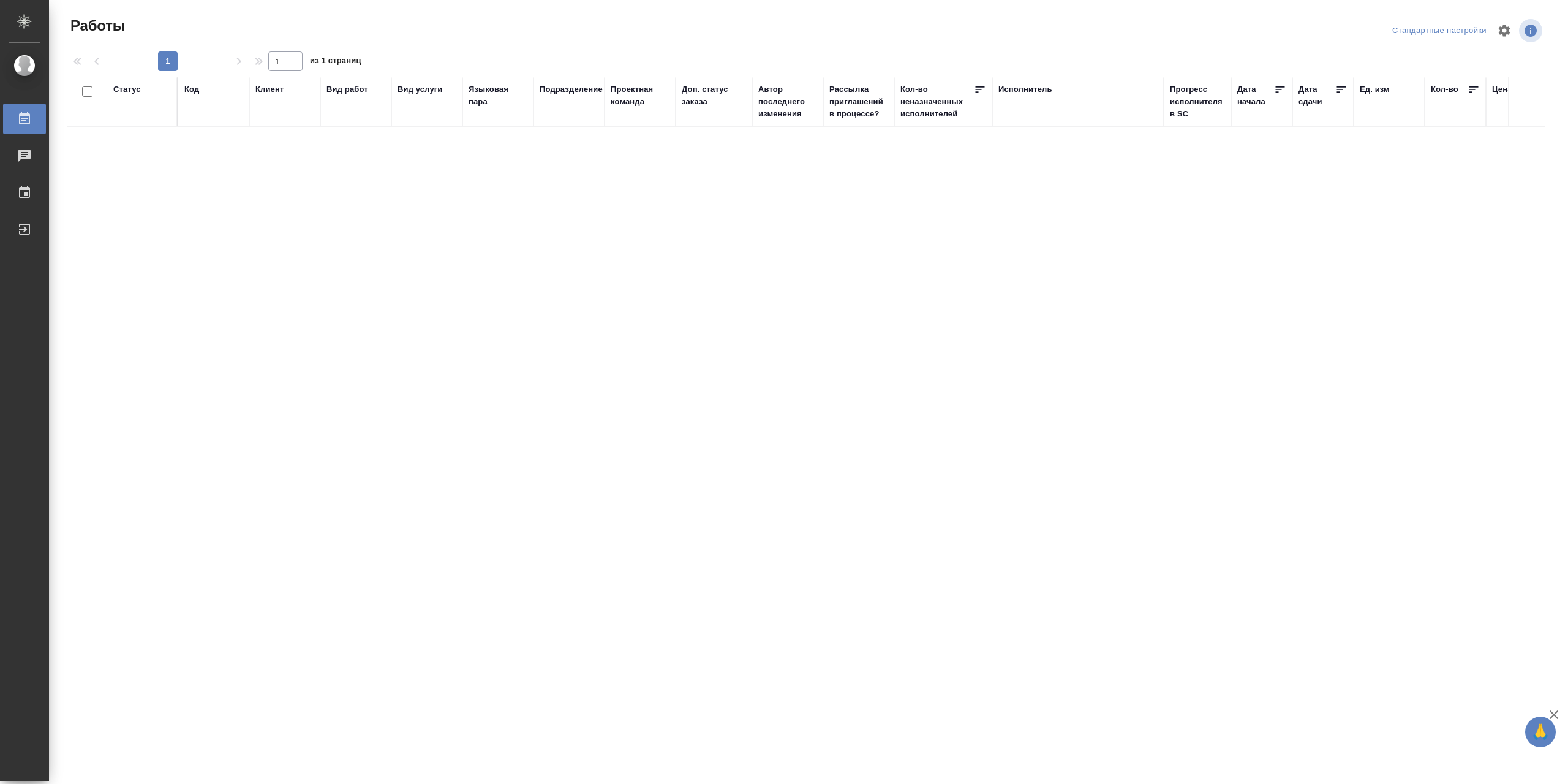
click at [24, 117] on div "Работы" at bounding box center [9, 119] width 31 height 18
drag, startPoint x: 142, startPoint y: 115, endPoint x: 156, endPoint y: 90, distance: 28.7
click at [144, 111] on div "Статус" at bounding box center [142, 102] width 58 height 37
click at [140, 87] on div "Статус" at bounding box center [127, 90] width 28 height 13
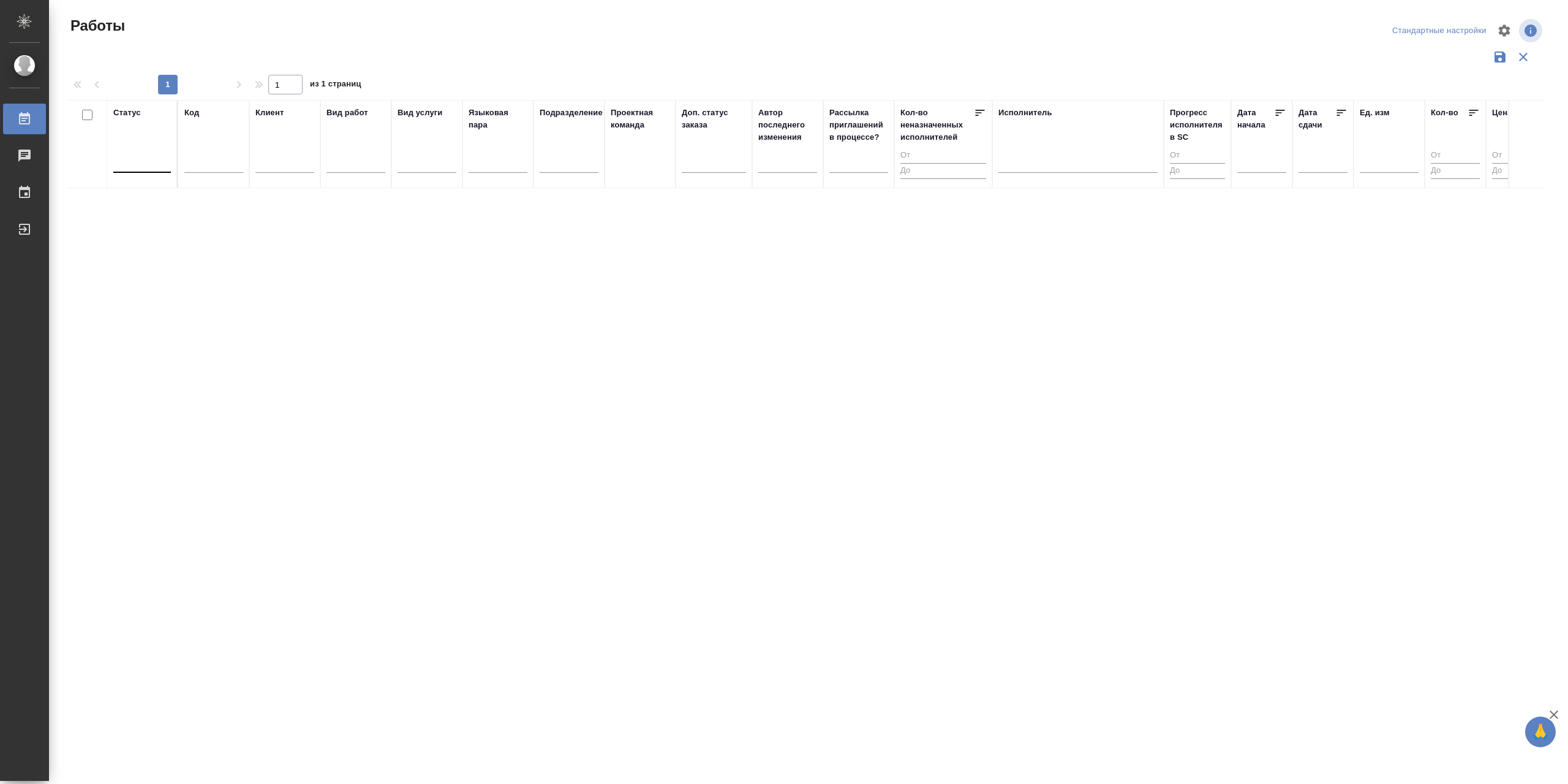
click at [136, 157] on div at bounding box center [142, 160] width 58 height 18
click at [206, 217] on div "Подбор" at bounding box center [276, 222] width 184 height 22
click at [515, 158] on div at bounding box center [498, 160] width 59 height 18
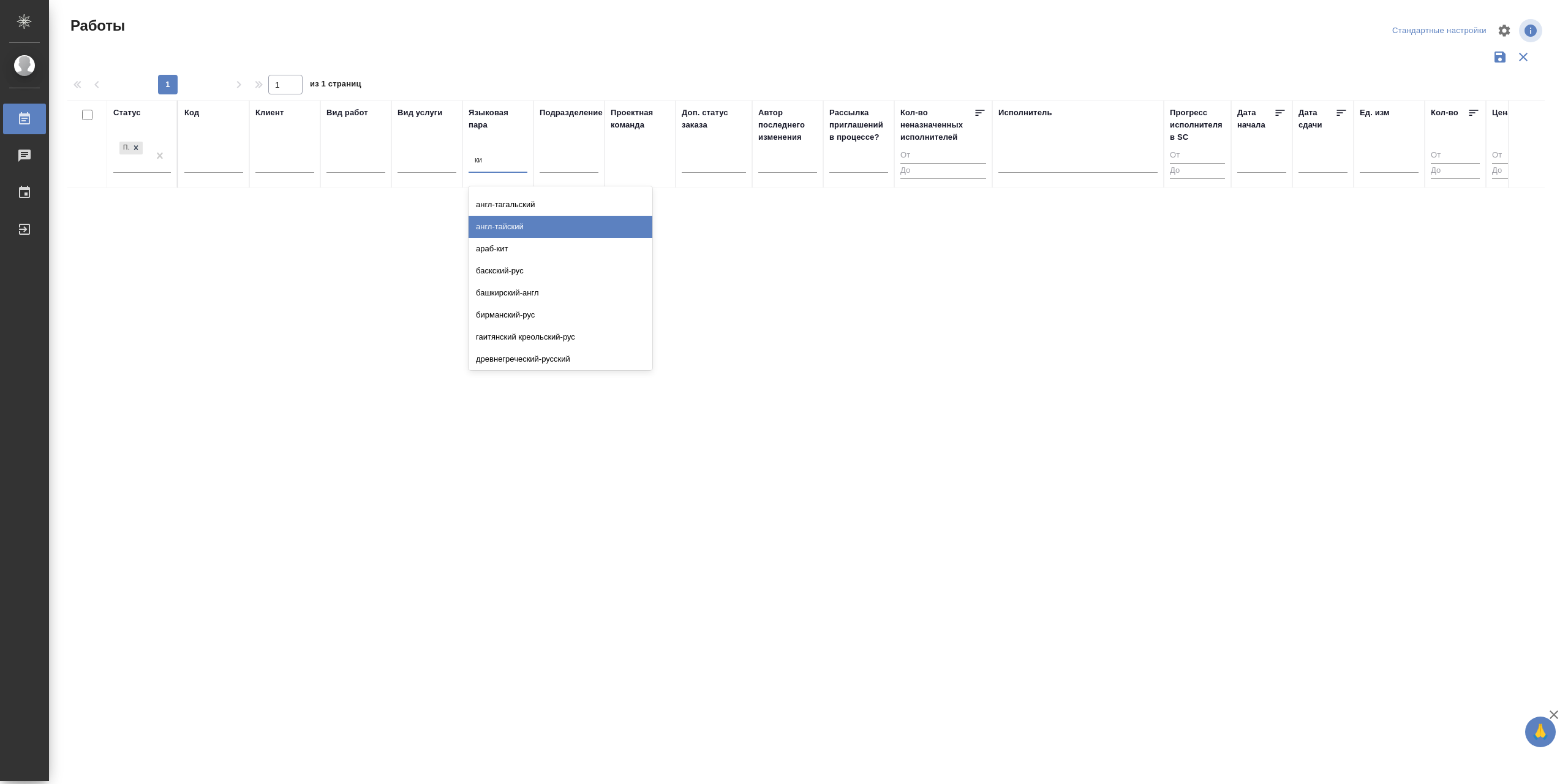
type input "кит"
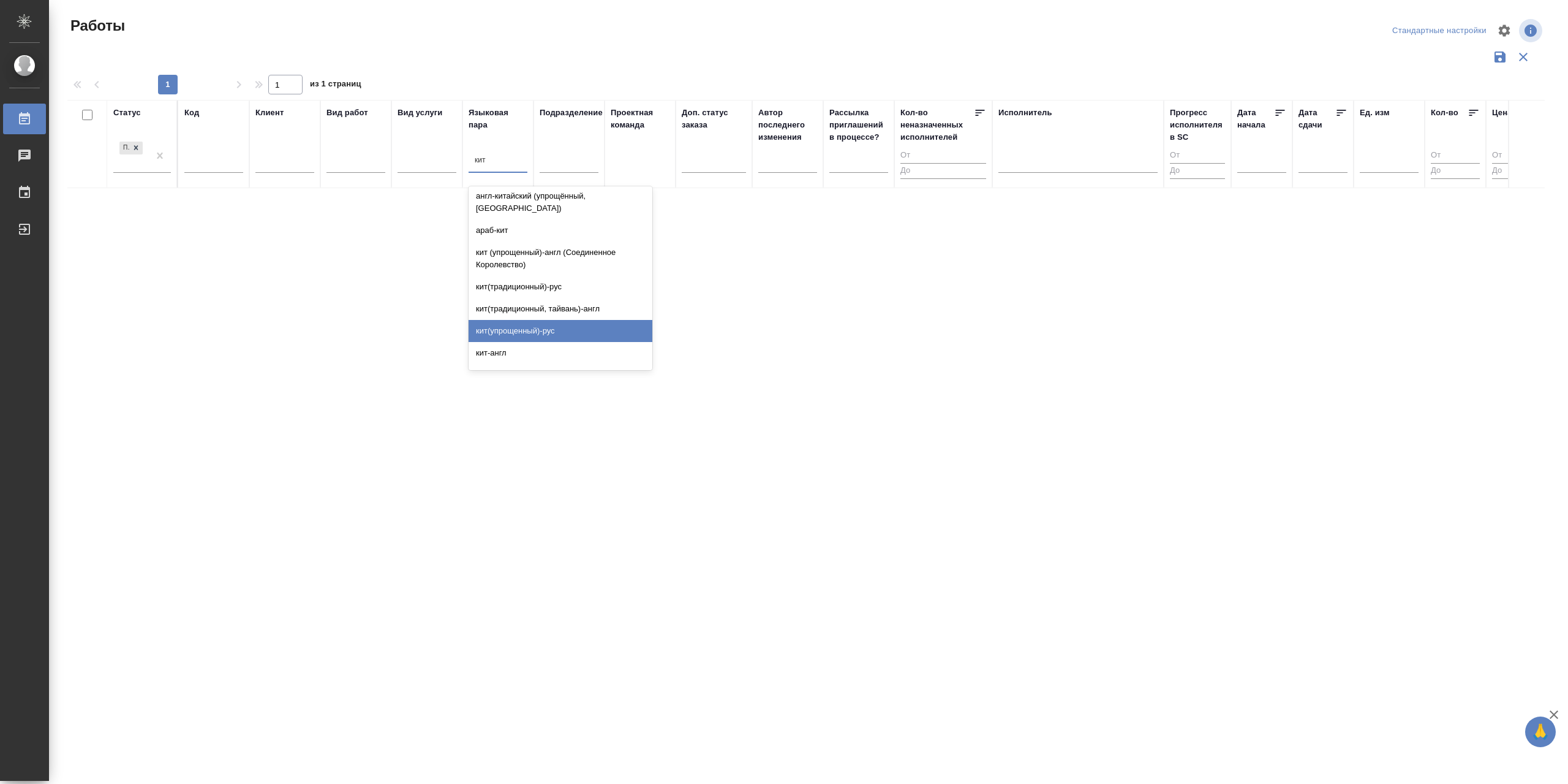
scroll to position [184, 0]
click at [561, 319] on div "кит(упрощенный)-рус" at bounding box center [560, 330] width 184 height 22
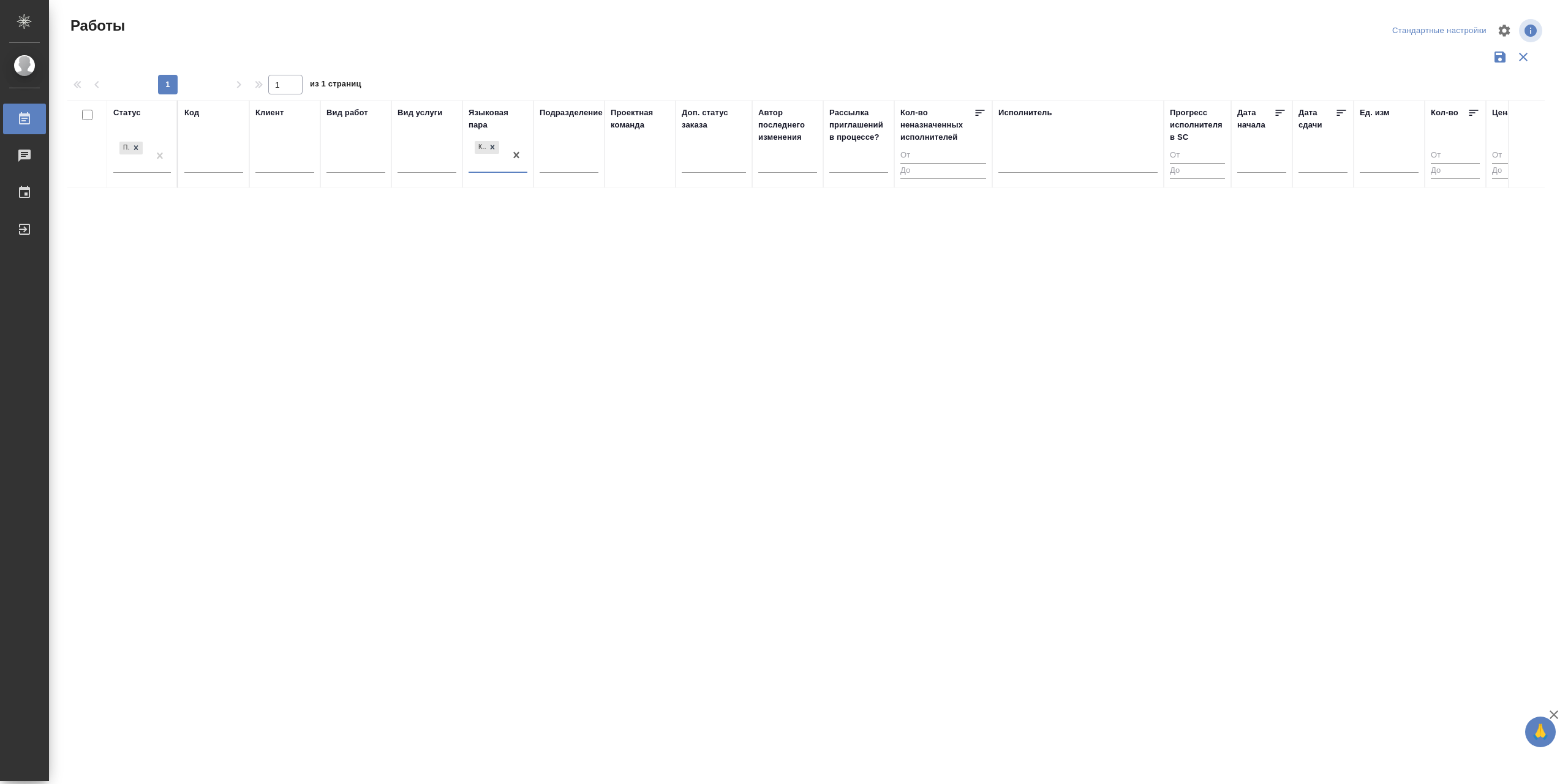
click at [1371, 51] on div at bounding box center [806, 56] width 1478 height 23
click at [1161, 50] on div at bounding box center [806, 56] width 1478 height 23
